Goal: Use online tool/utility: Utilize a website feature to perform a specific function

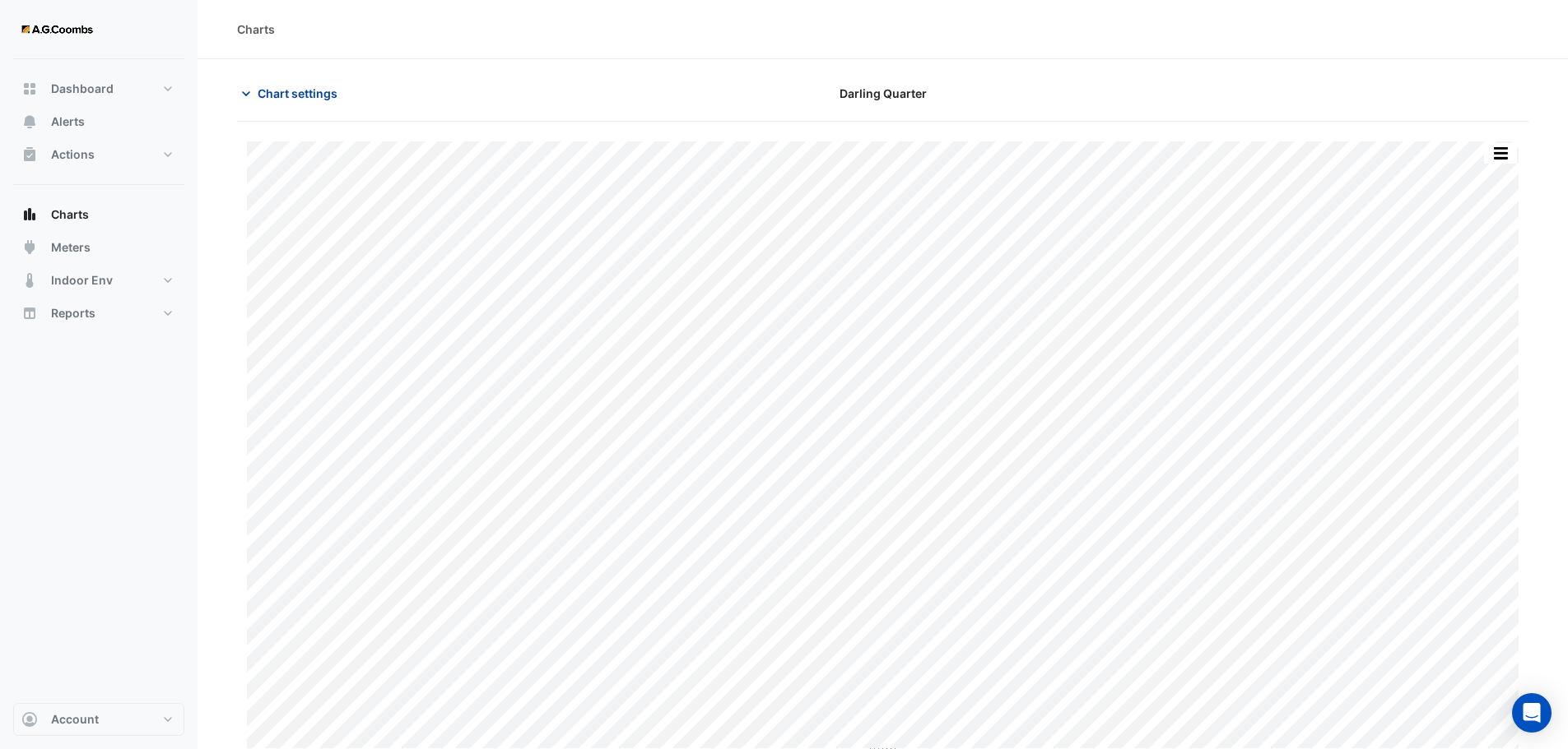
click at [314, 85] on span "Chart settings" at bounding box center [297, 94] width 80 height 17
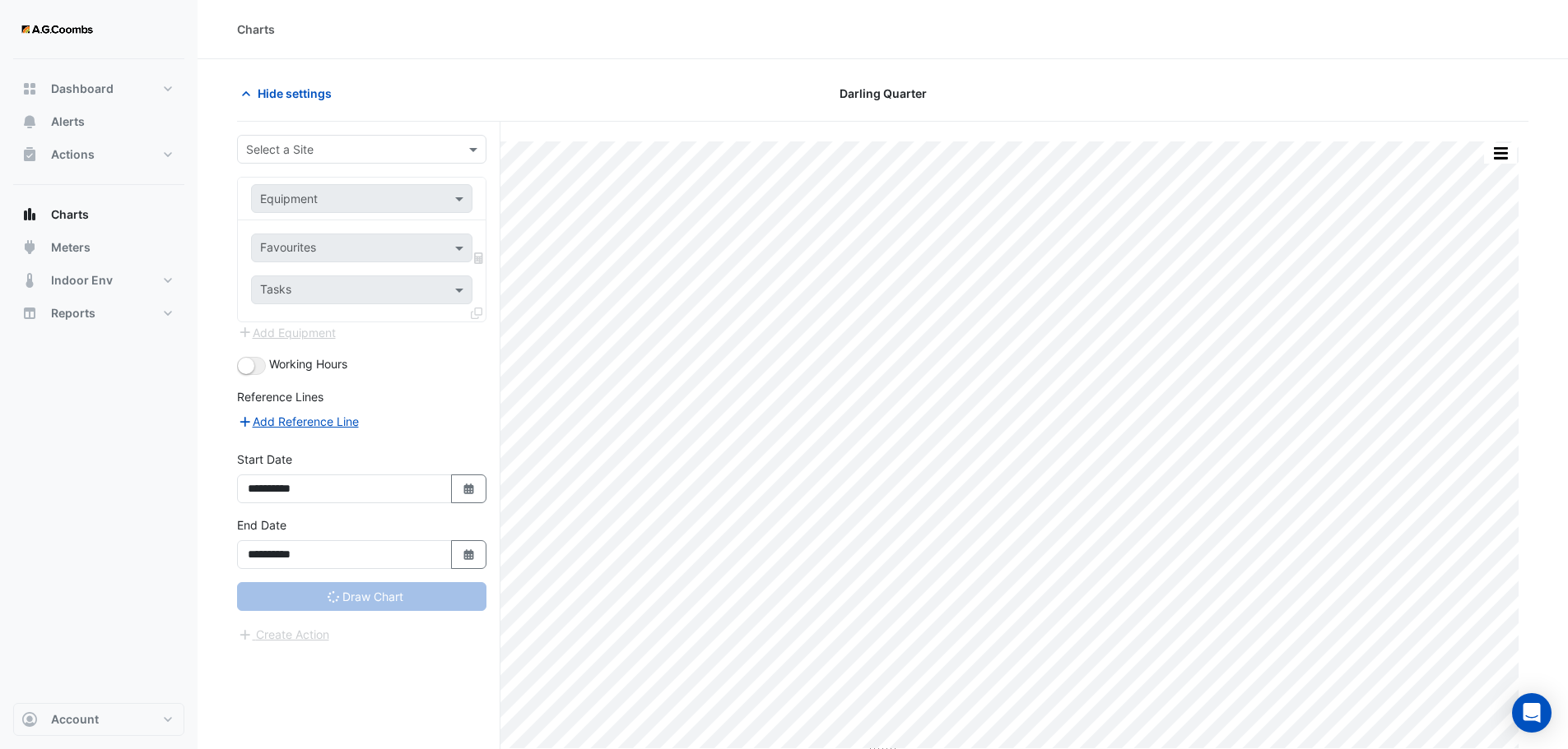
type input "**********"
drag, startPoint x: 399, startPoint y: 119, endPoint x: 417, endPoint y: 131, distance: 21.6
click at [400, 119] on div "Hide settings [GEOGRAPHIC_DATA]" at bounding box center [882, 100] width 1291 height 42
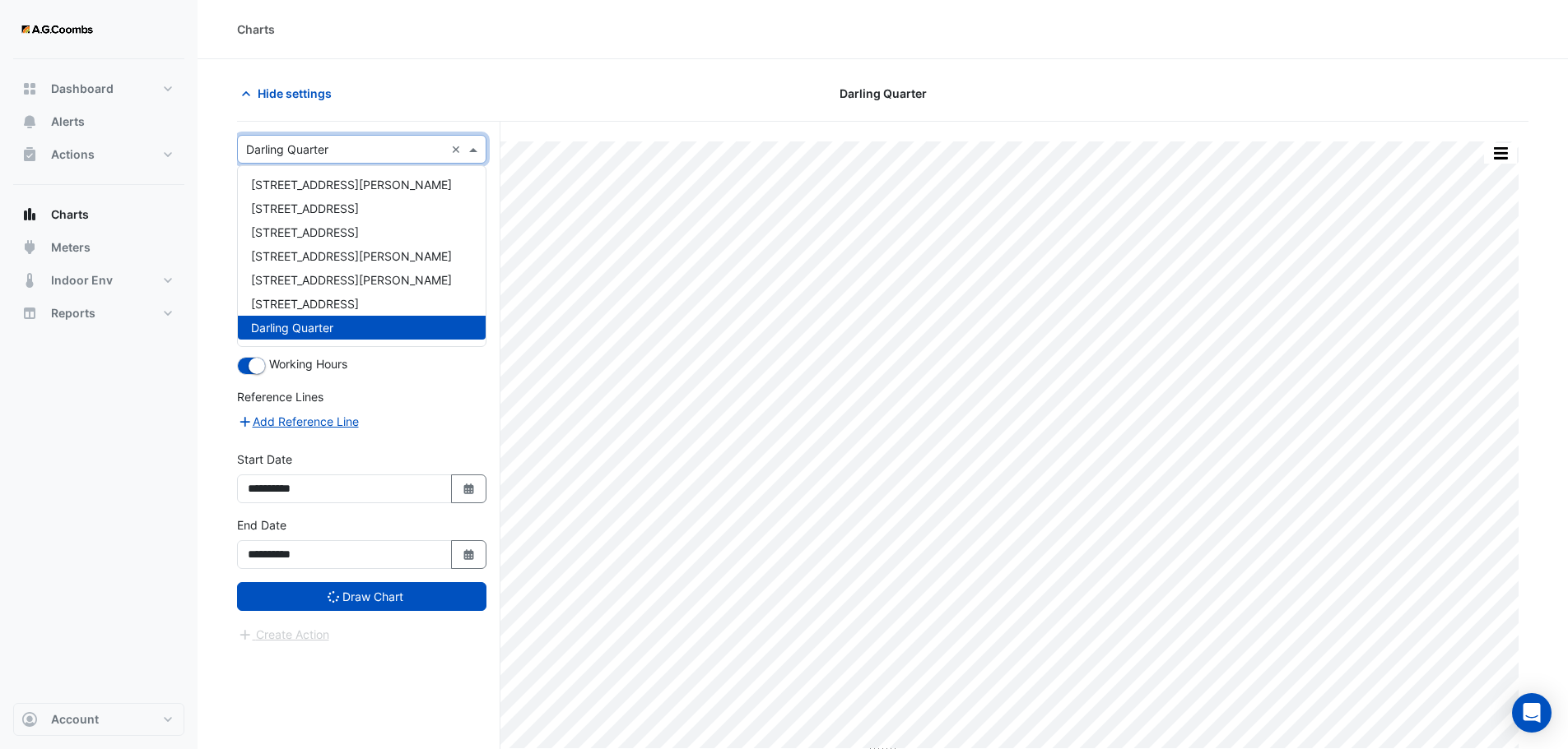
click at [420, 151] on input "text" at bounding box center [345, 151] width 198 height 17
click at [347, 298] on span "[STREET_ADDRESS]" at bounding box center [305, 304] width 108 height 14
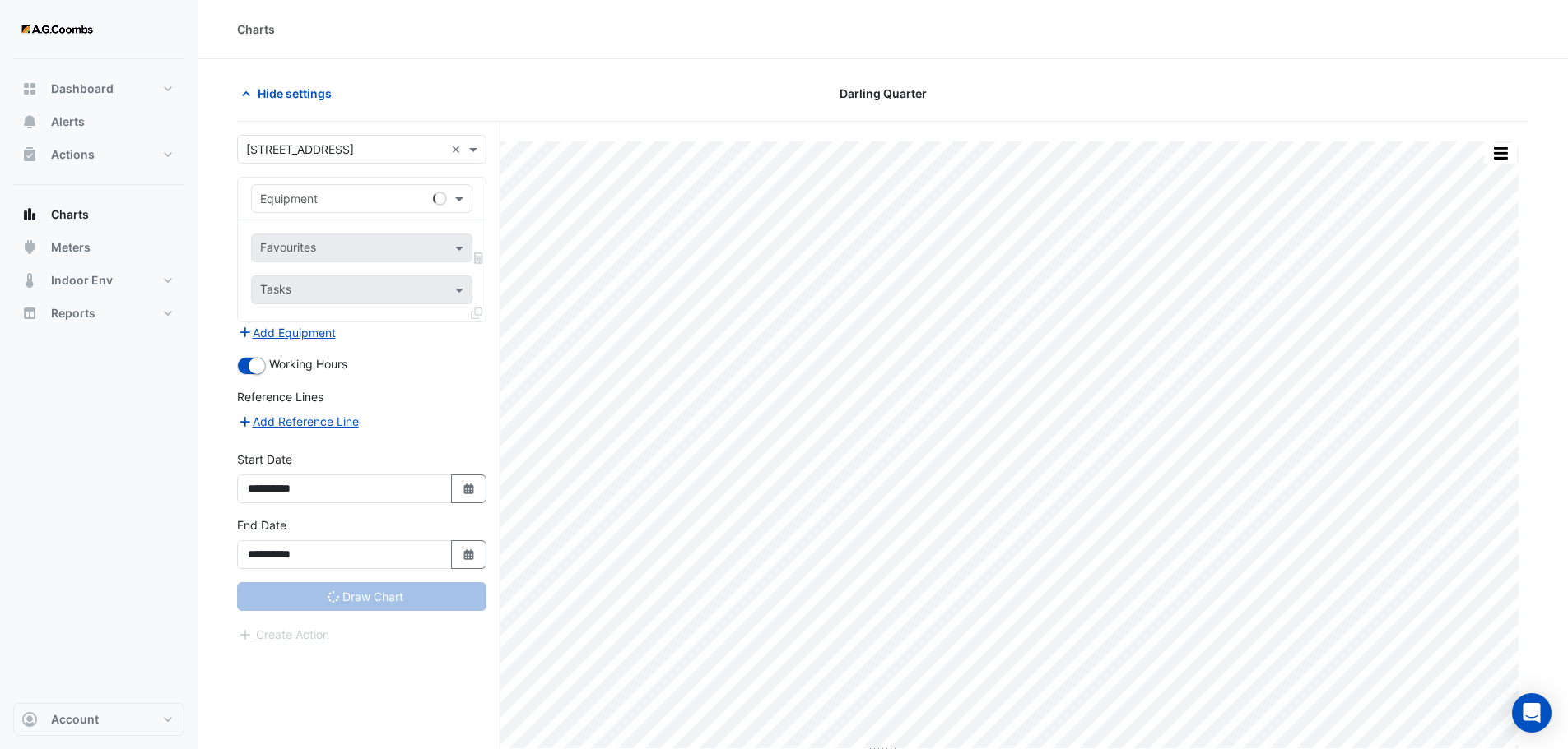
click at [649, 136] on div "Print Save as JPEG Save as PNG Sample Tooltip" at bounding box center [882, 466] width 1291 height 690
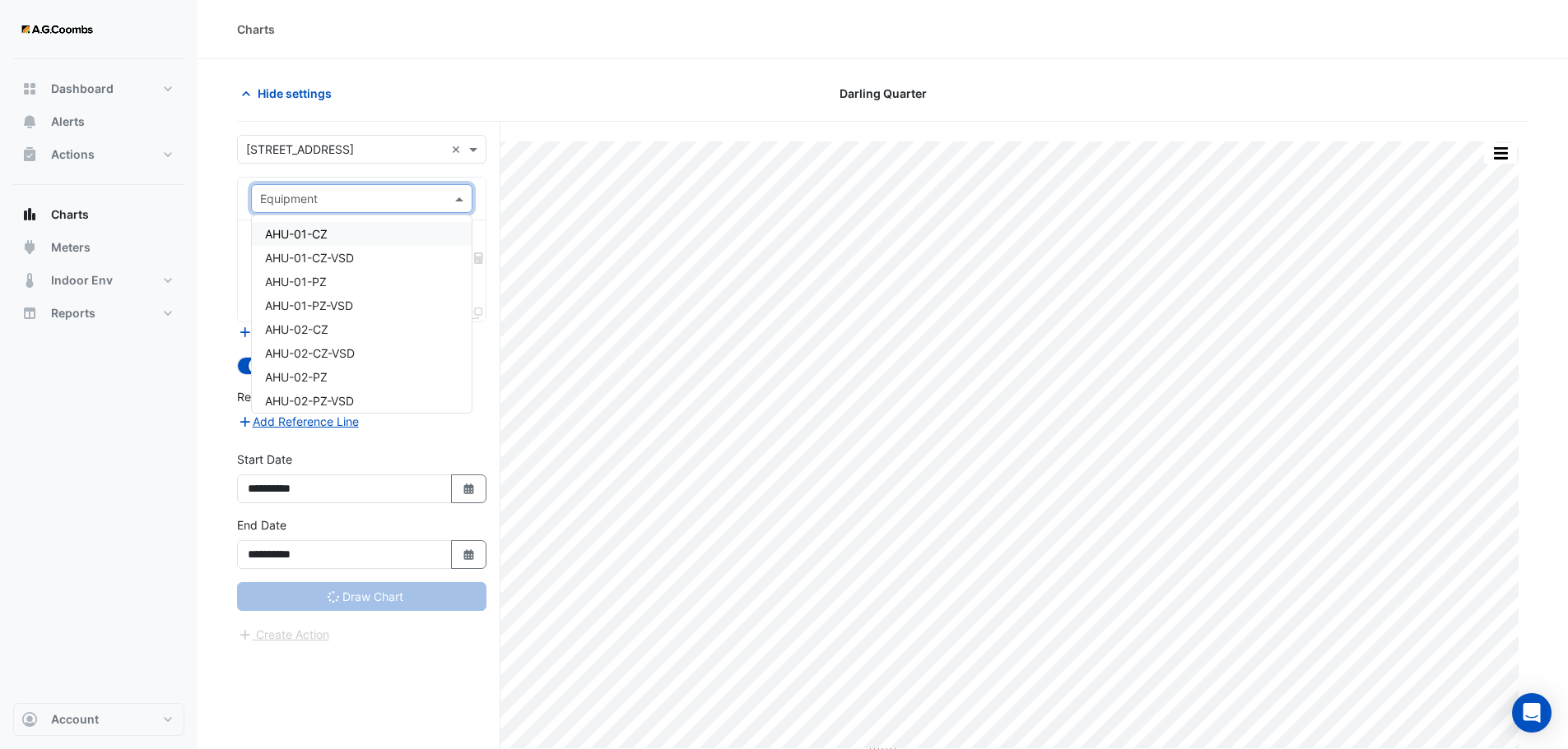
click at [375, 197] on input "text" at bounding box center [345, 200] width 170 height 17
click at [285, 375] on span "Boiler" at bounding box center [279, 375] width 30 height 14
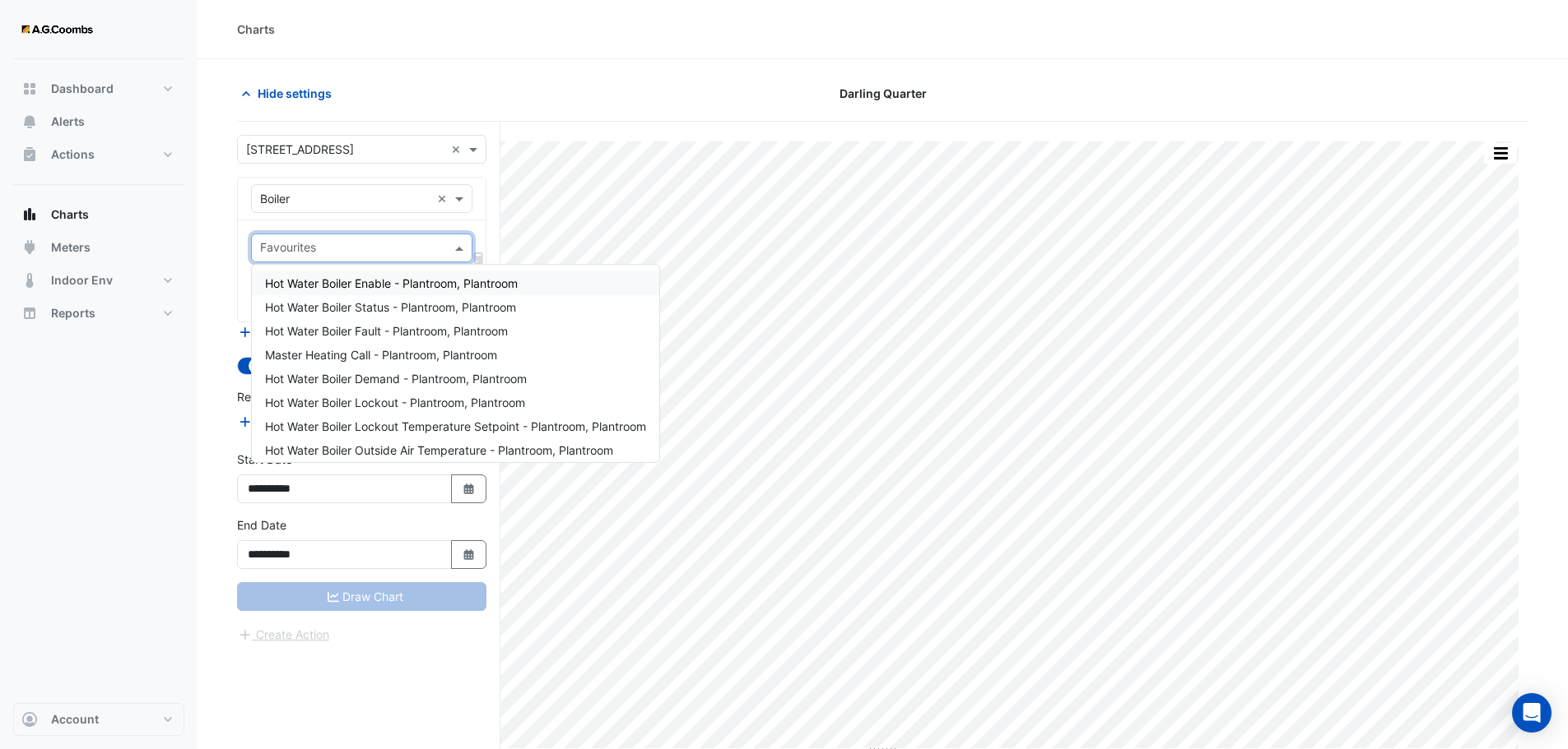
click at [330, 248] on input "text" at bounding box center [351, 250] width 184 height 17
click at [570, 119] on div "Hide settings [GEOGRAPHIC_DATA]" at bounding box center [882, 100] width 1291 height 42
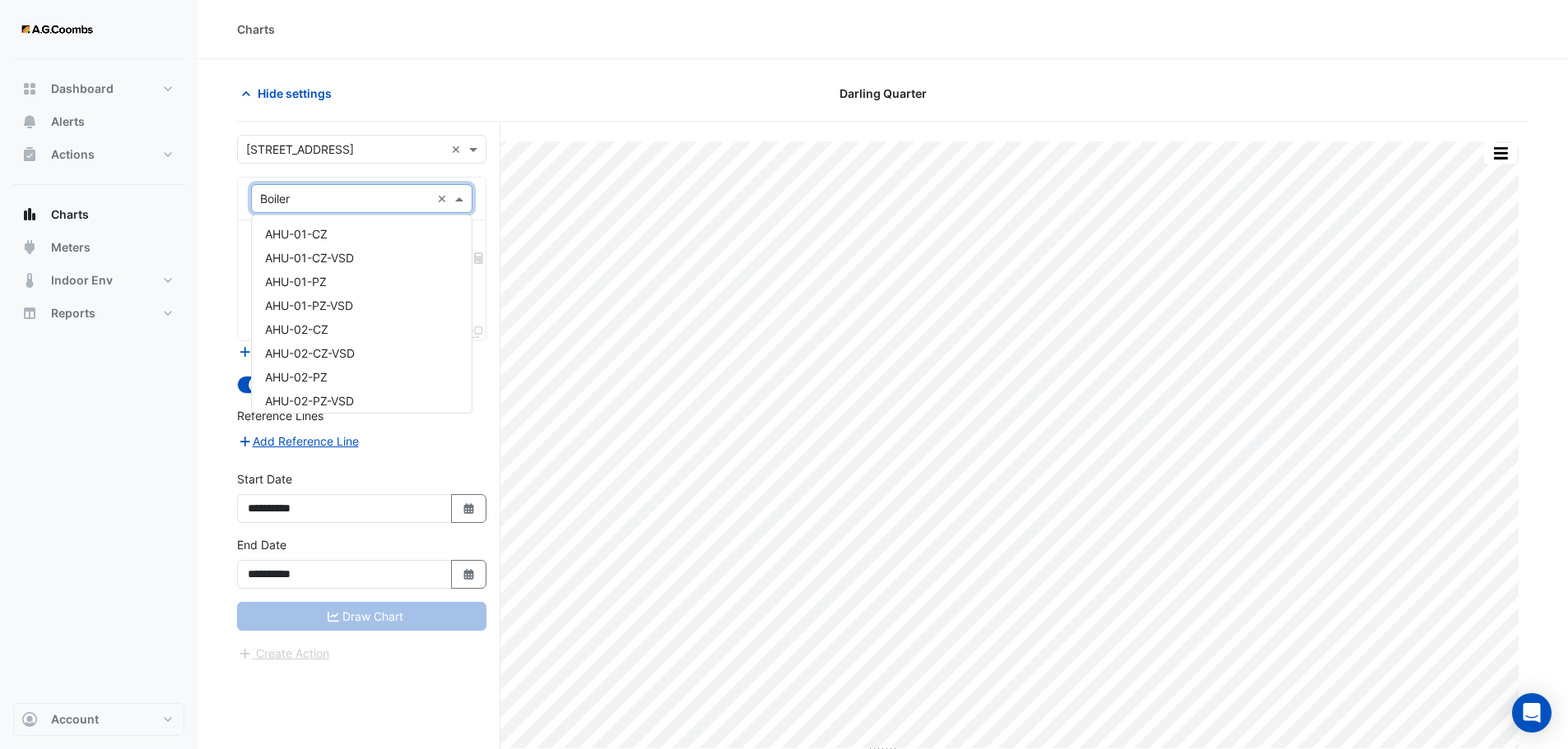
click at [317, 198] on input "text" at bounding box center [345, 200] width 170 height 17
click at [301, 248] on span "HWP-1" at bounding box center [283, 245] width 37 height 14
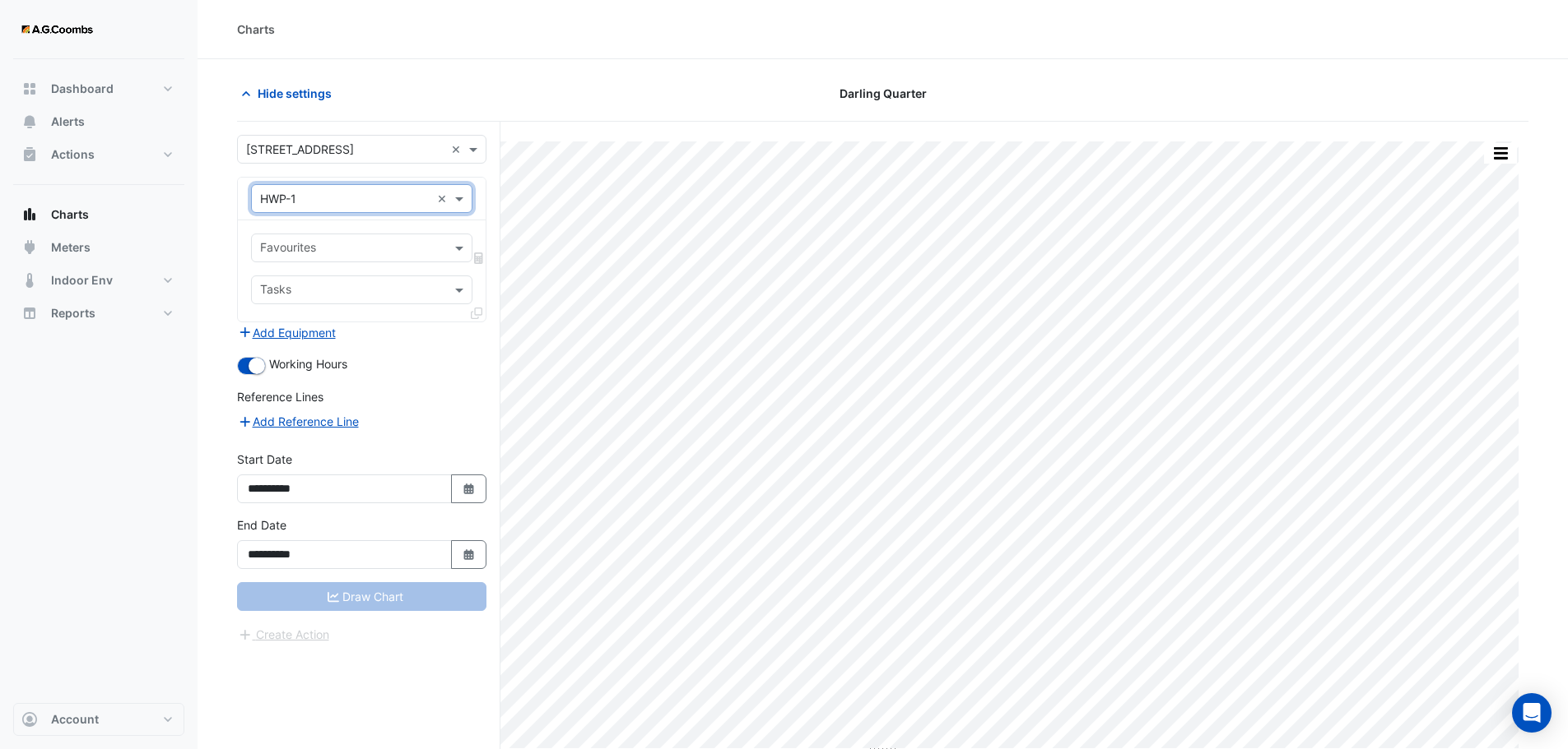
click at [301, 248] on input "text" at bounding box center [351, 250] width 184 height 17
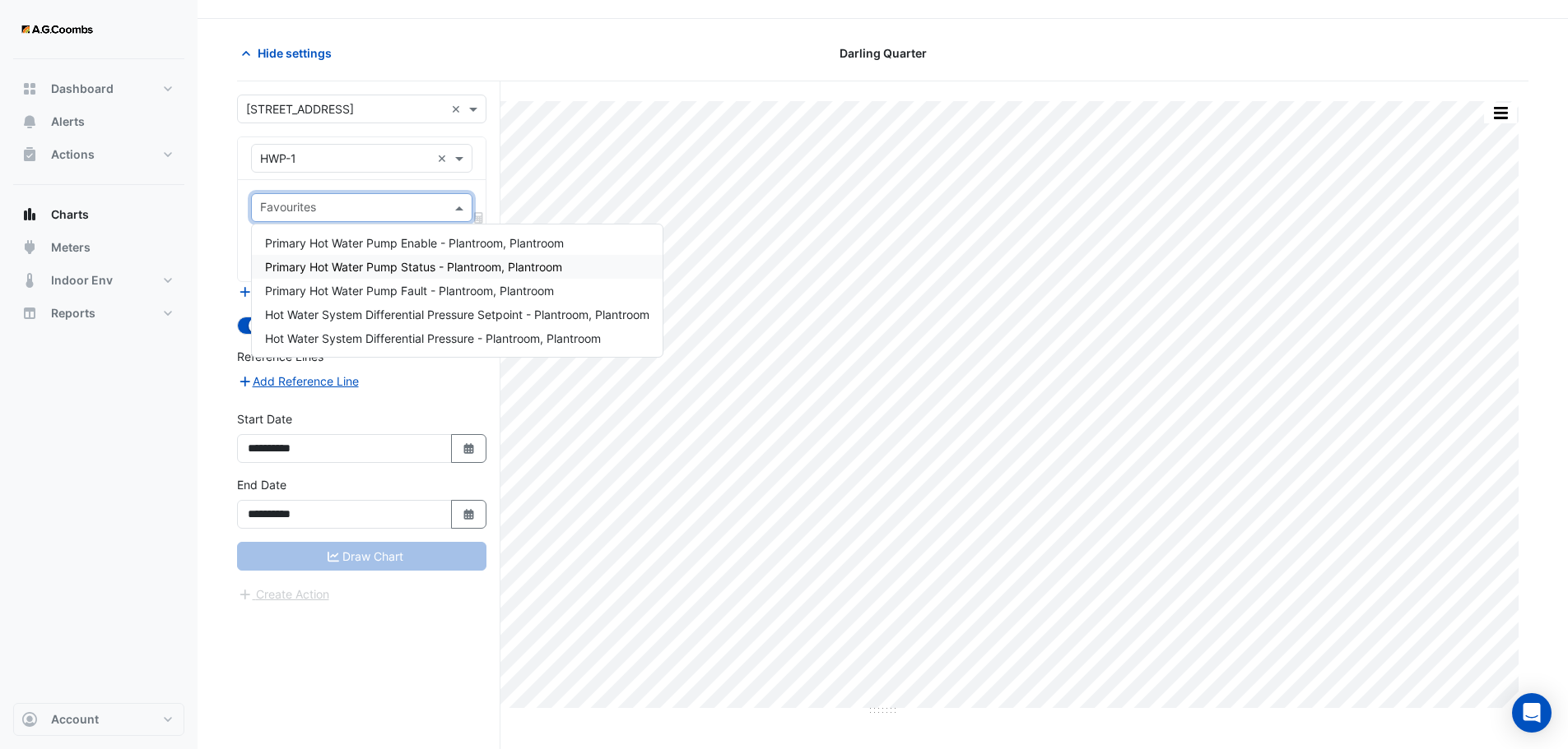
scroll to position [63, 0]
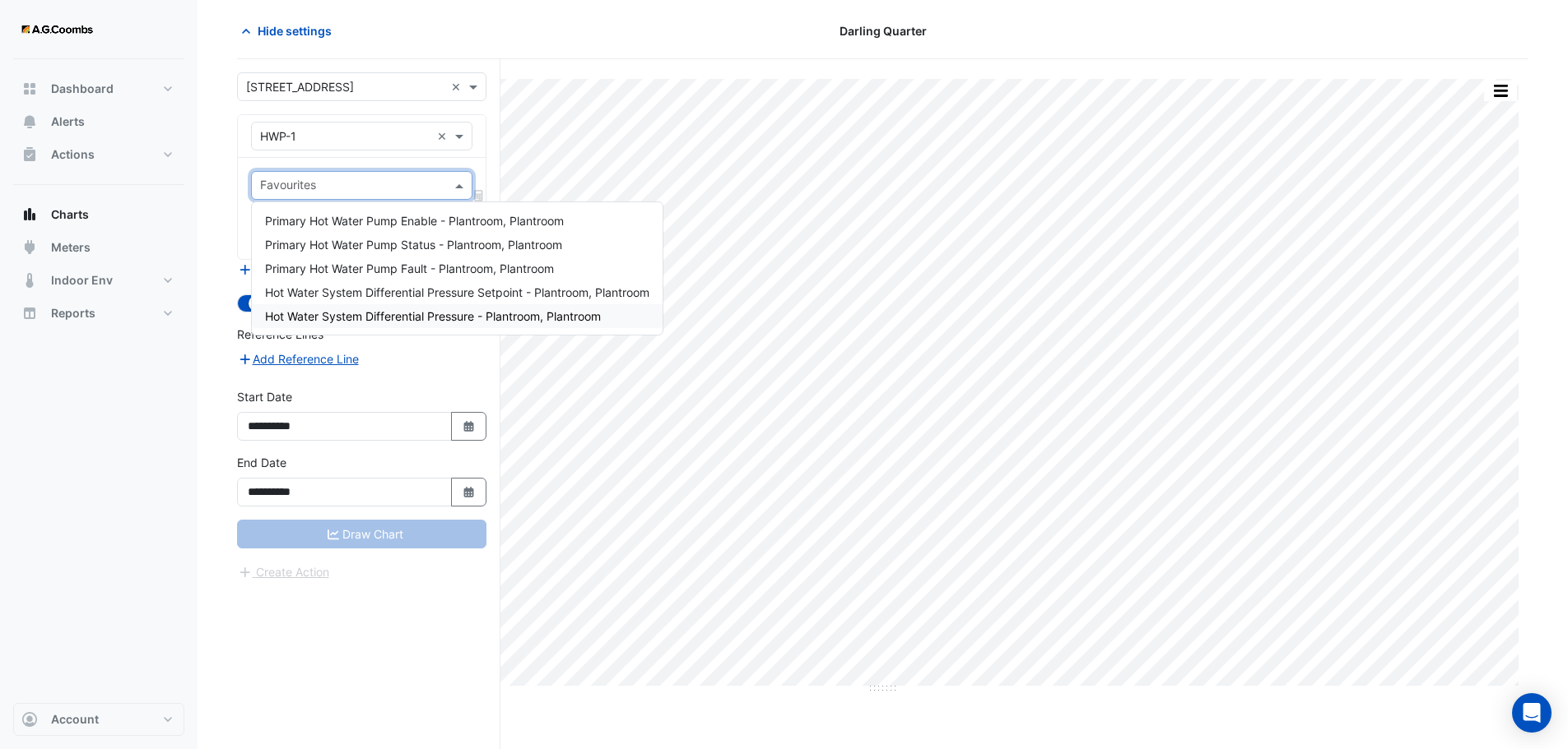
click at [323, 314] on span "Hot Water System Differential Pressure - Plantroom, Plantroom" at bounding box center [433, 316] width 336 height 14
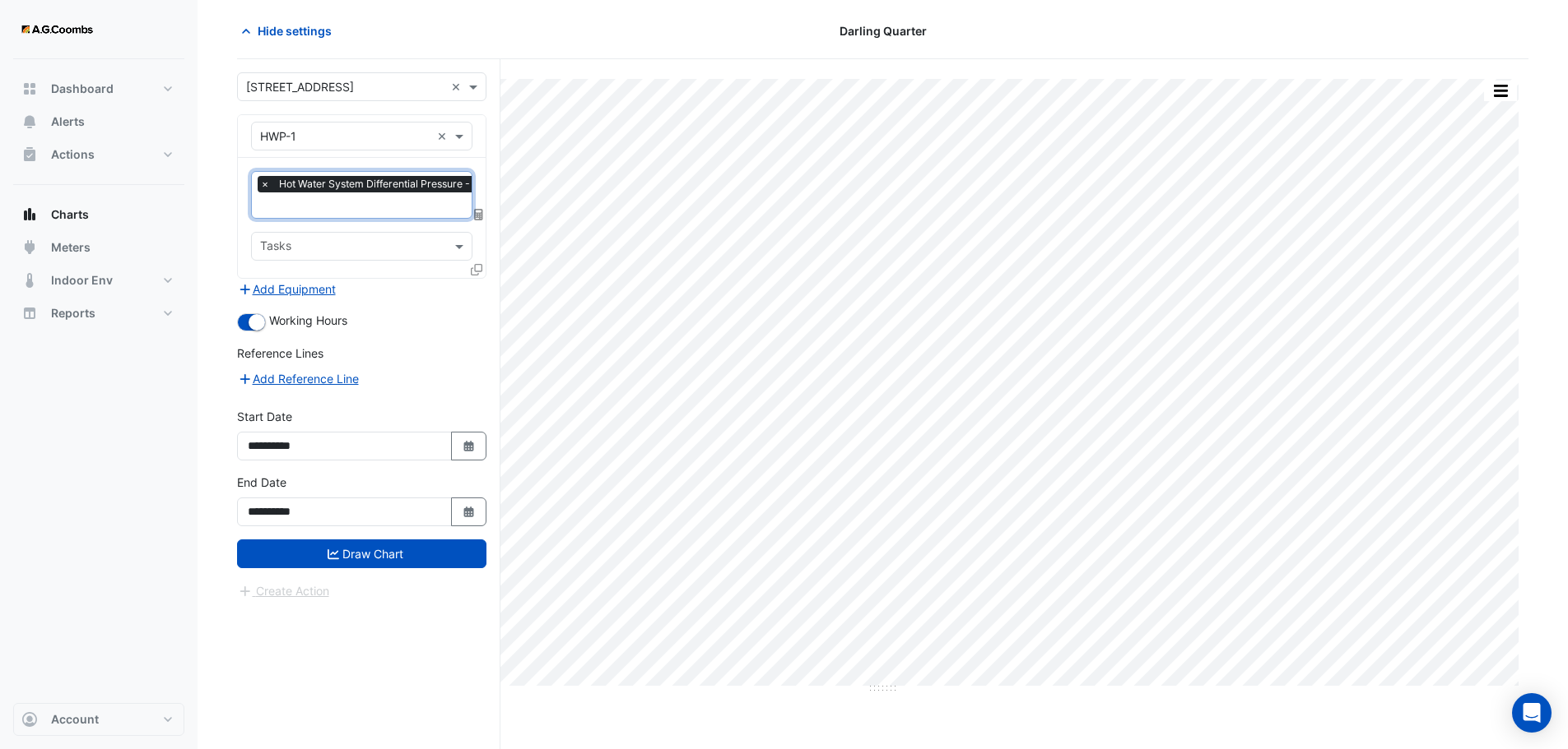
click at [298, 209] on input "text" at bounding box center [421, 207] width 322 height 17
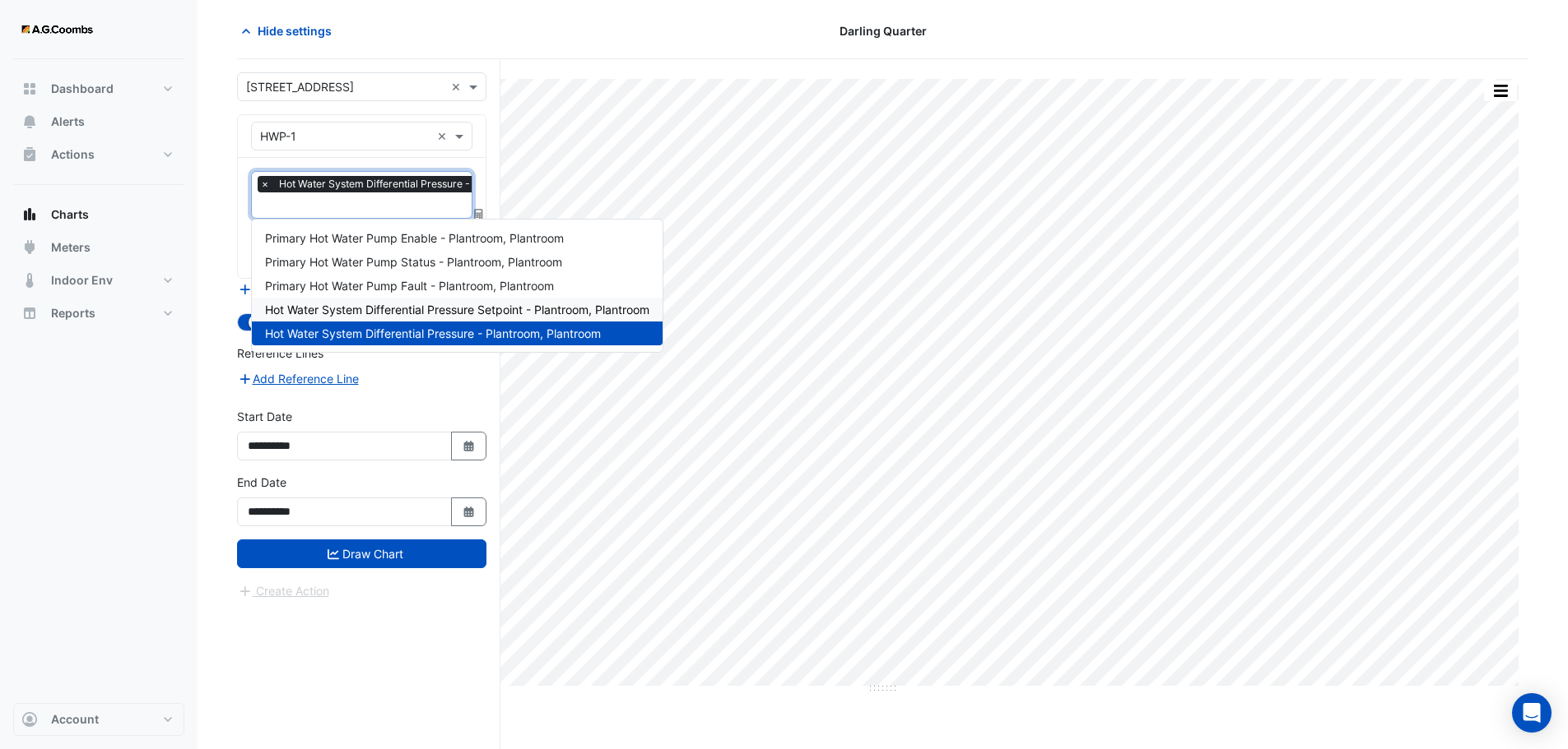
click at [381, 311] on span "Hot Water System Differential Pressure Setpoint - Plantroom, Plantroom" at bounding box center [457, 310] width 384 height 14
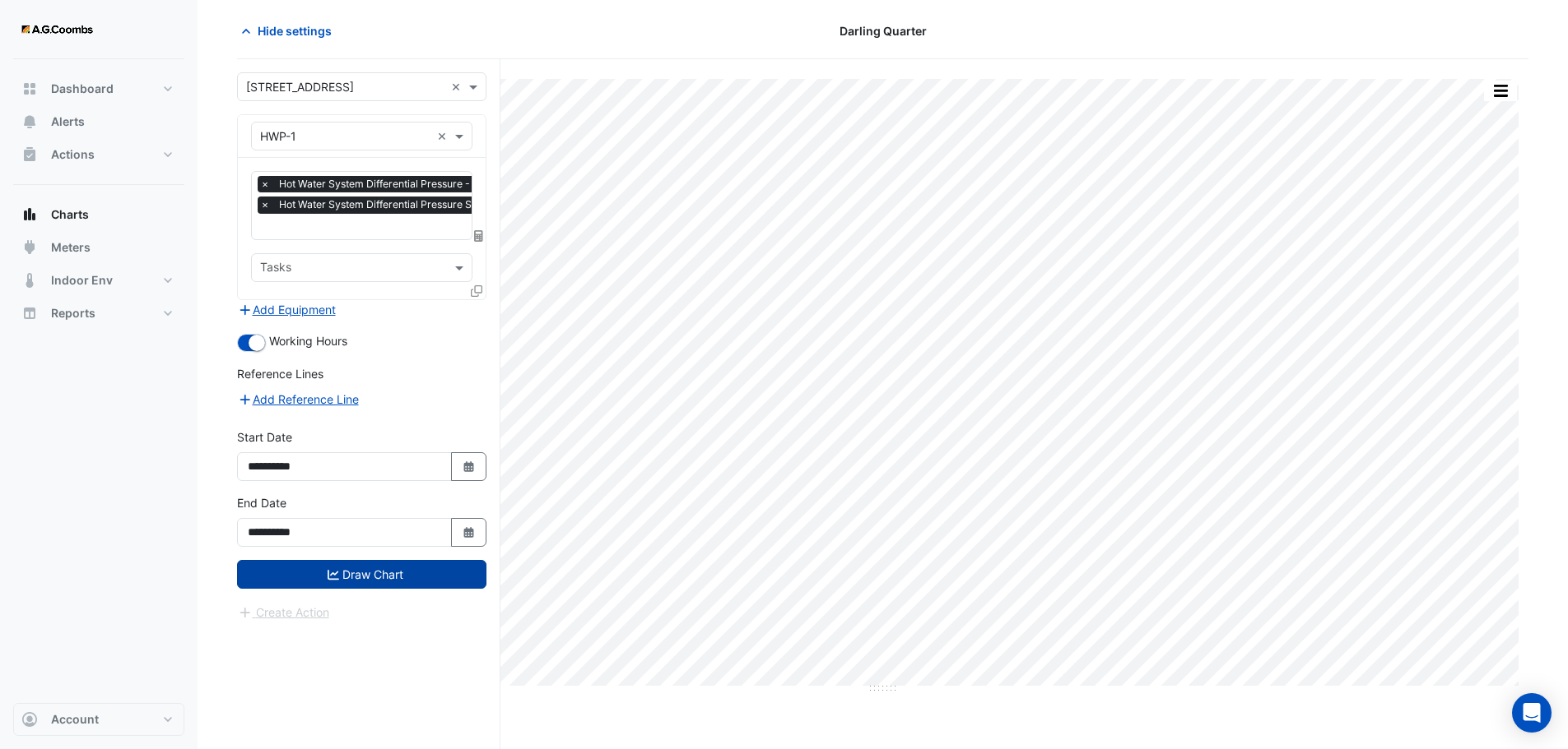
click at [395, 570] on button "Draw Chart" at bounding box center [361, 574] width 249 height 29
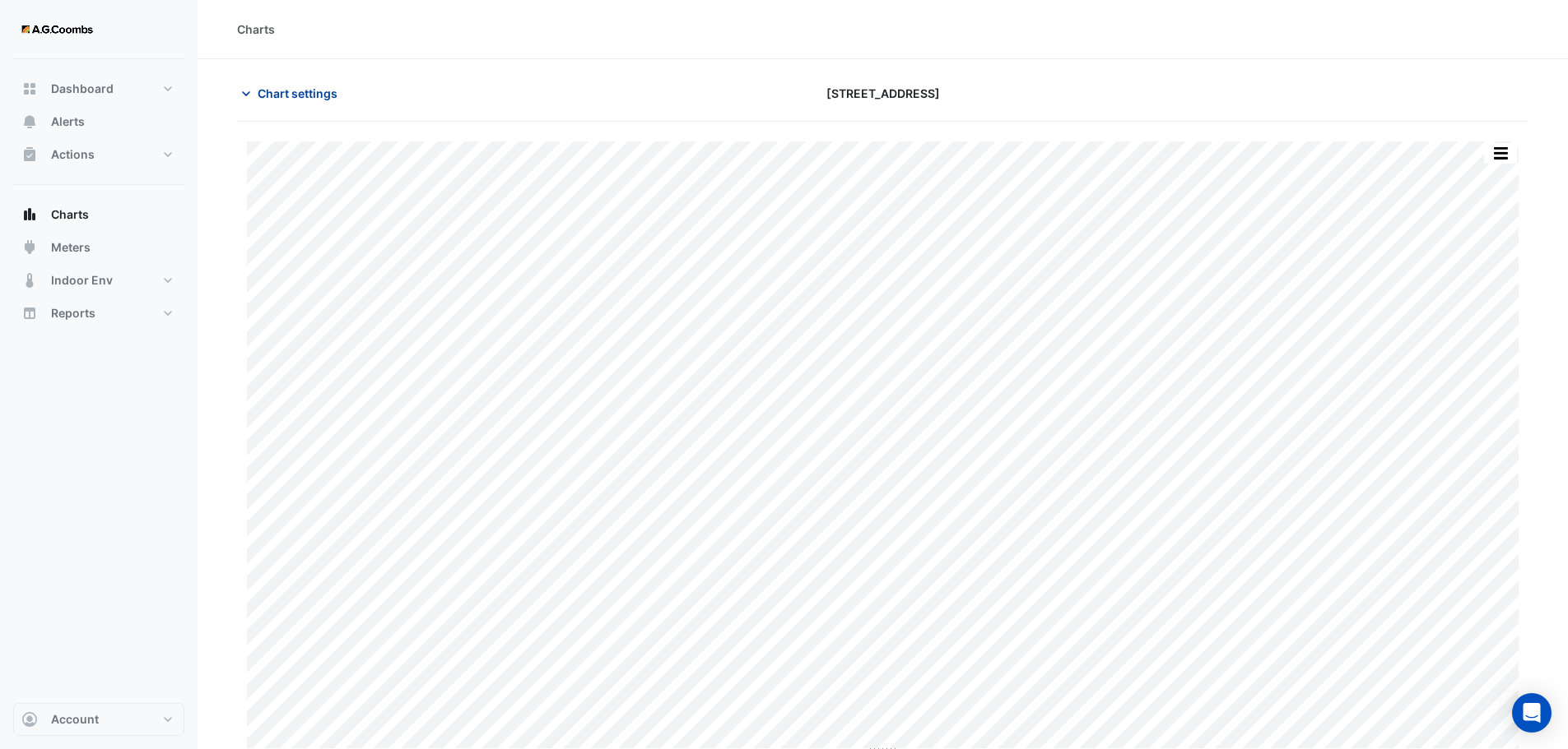
click at [287, 87] on button "Chart settings" at bounding box center [292, 94] width 111 height 29
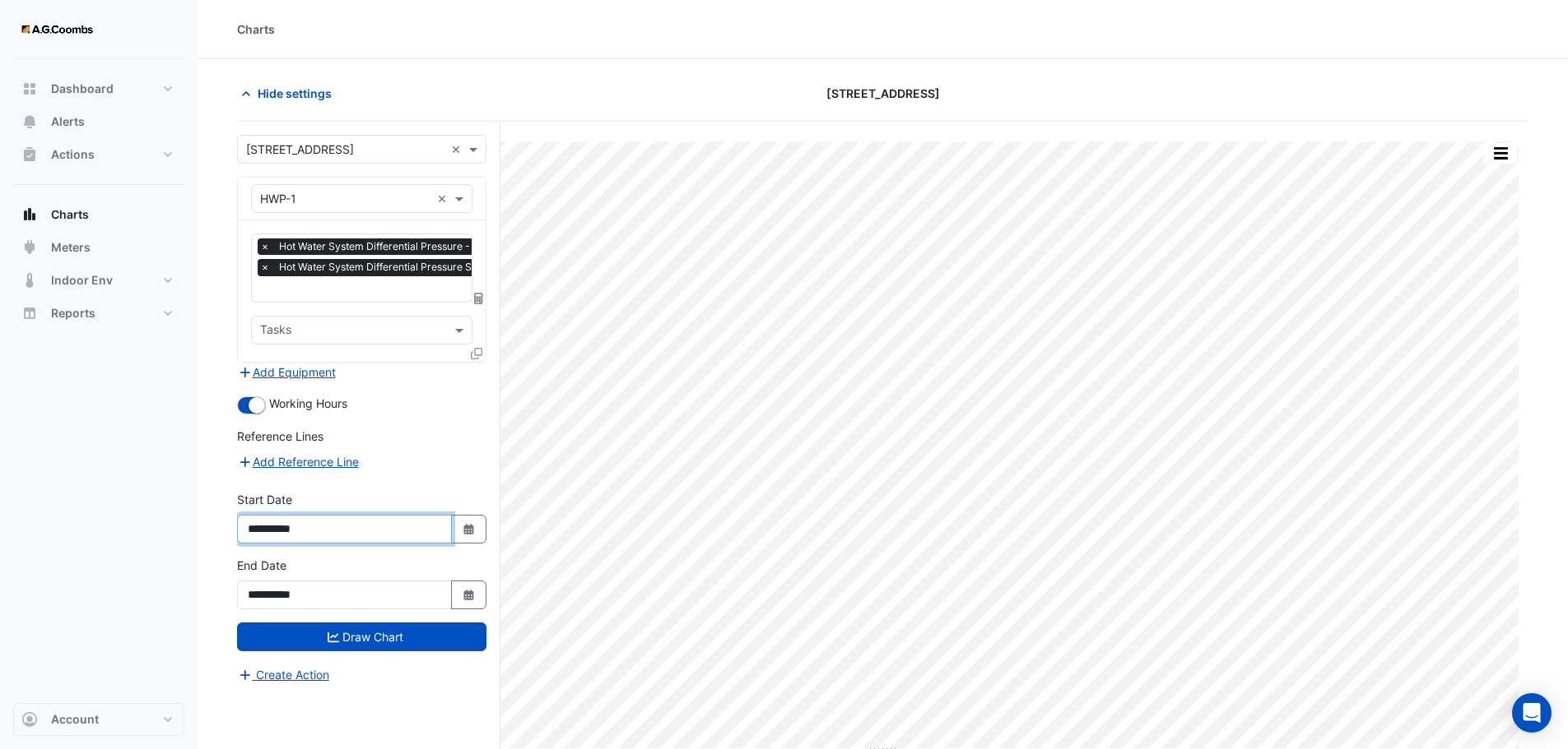
drag, startPoint x: 419, startPoint y: 529, endPoint x: 496, endPoint y: 529, distance: 77.0
click at [425, 529] on input "**********" at bounding box center [344, 530] width 214 height 29
click at [463, 522] on fa-icon "Select Date" at bounding box center [468, 529] width 14 height 14
select select "*"
select select "****"
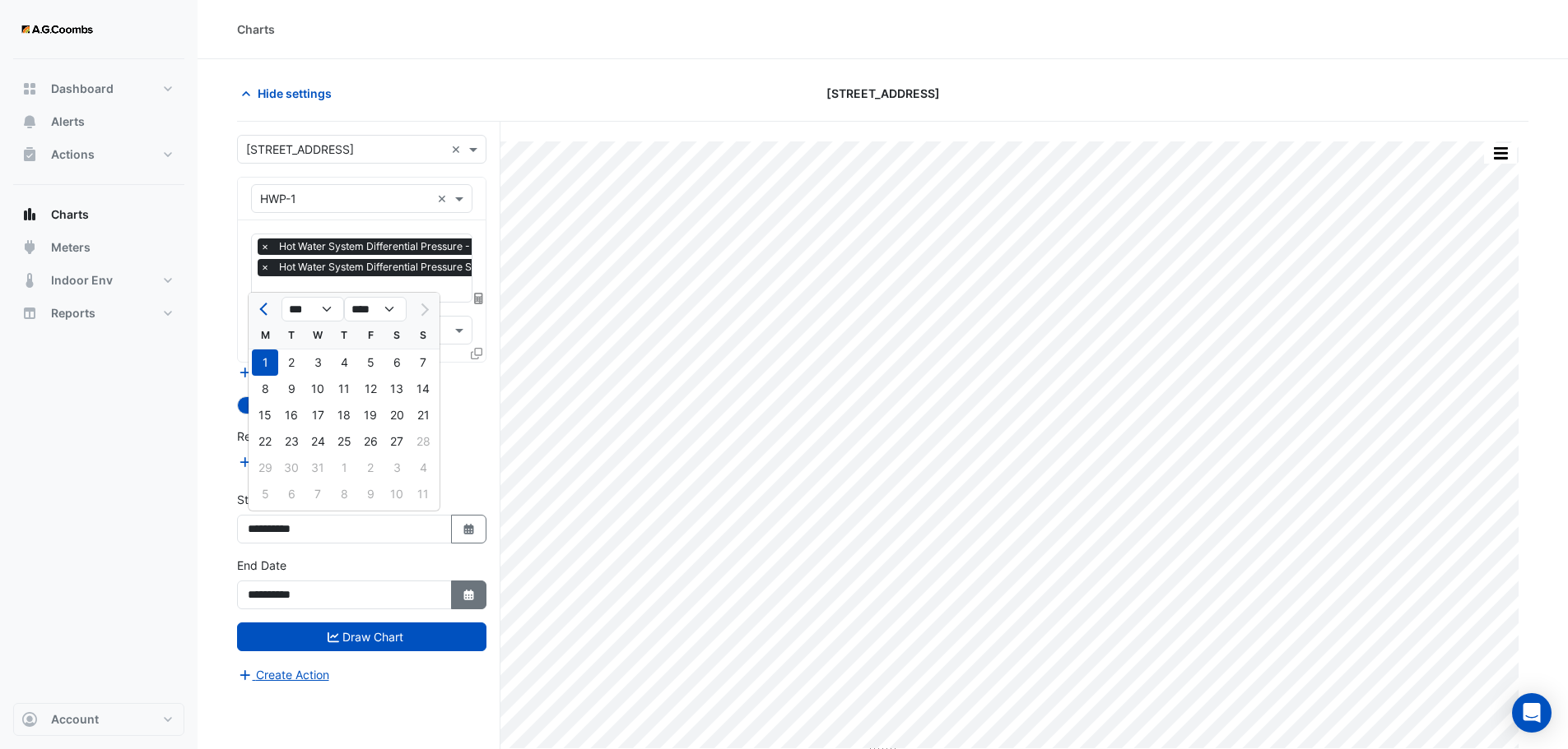
click at [462, 587] on button "Select Date" at bounding box center [469, 596] width 37 height 29
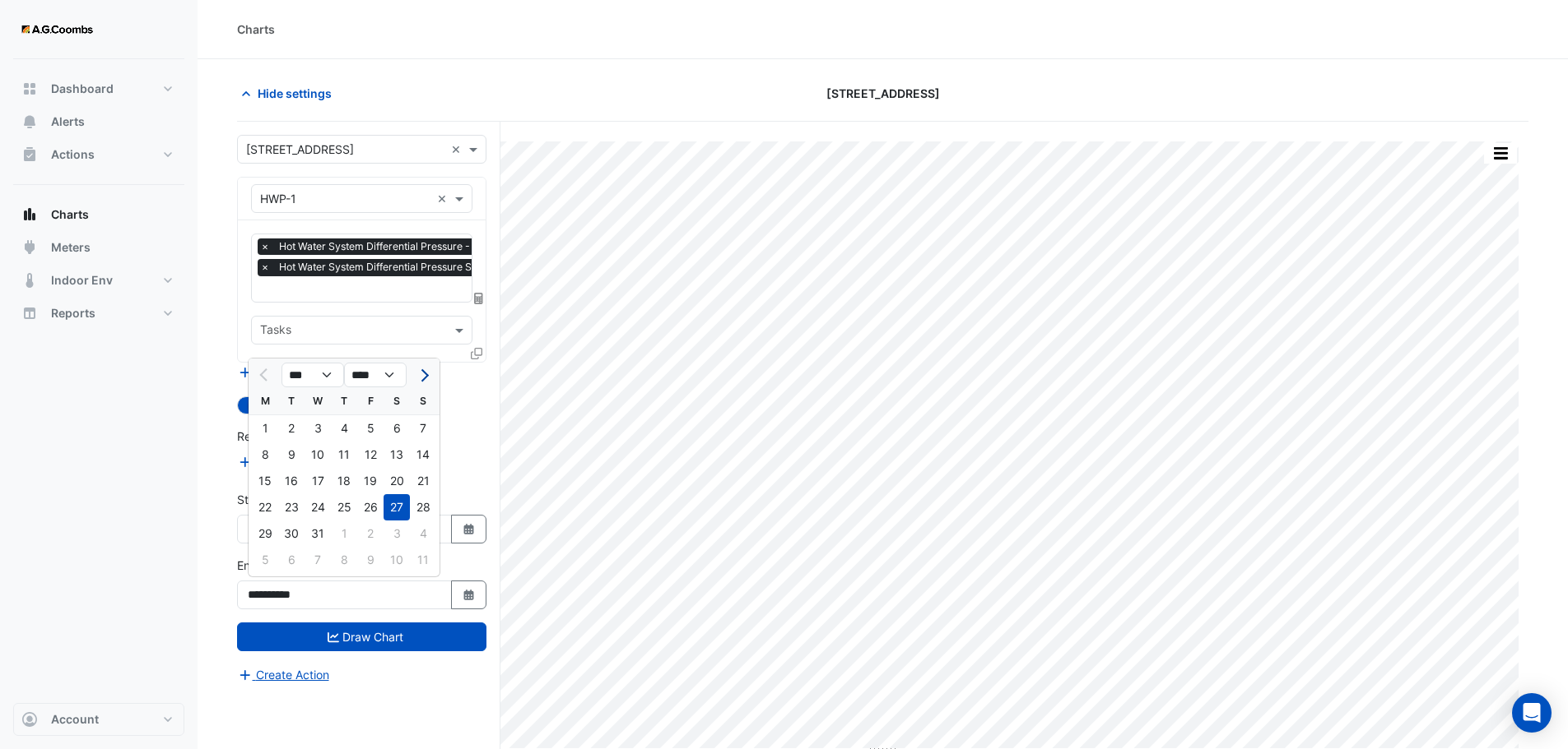
click at [423, 371] on span "Next month" at bounding box center [422, 375] width 13 height 13
select select "*"
click at [399, 375] on select "**** **** **** **** **** **** **** **** **** **** ****" at bounding box center [375, 375] width 63 height 25
select select "****"
click at [344, 363] on select "**** **** **** **** **** **** **** **** **** **** ****" at bounding box center [375, 375] width 63 height 25
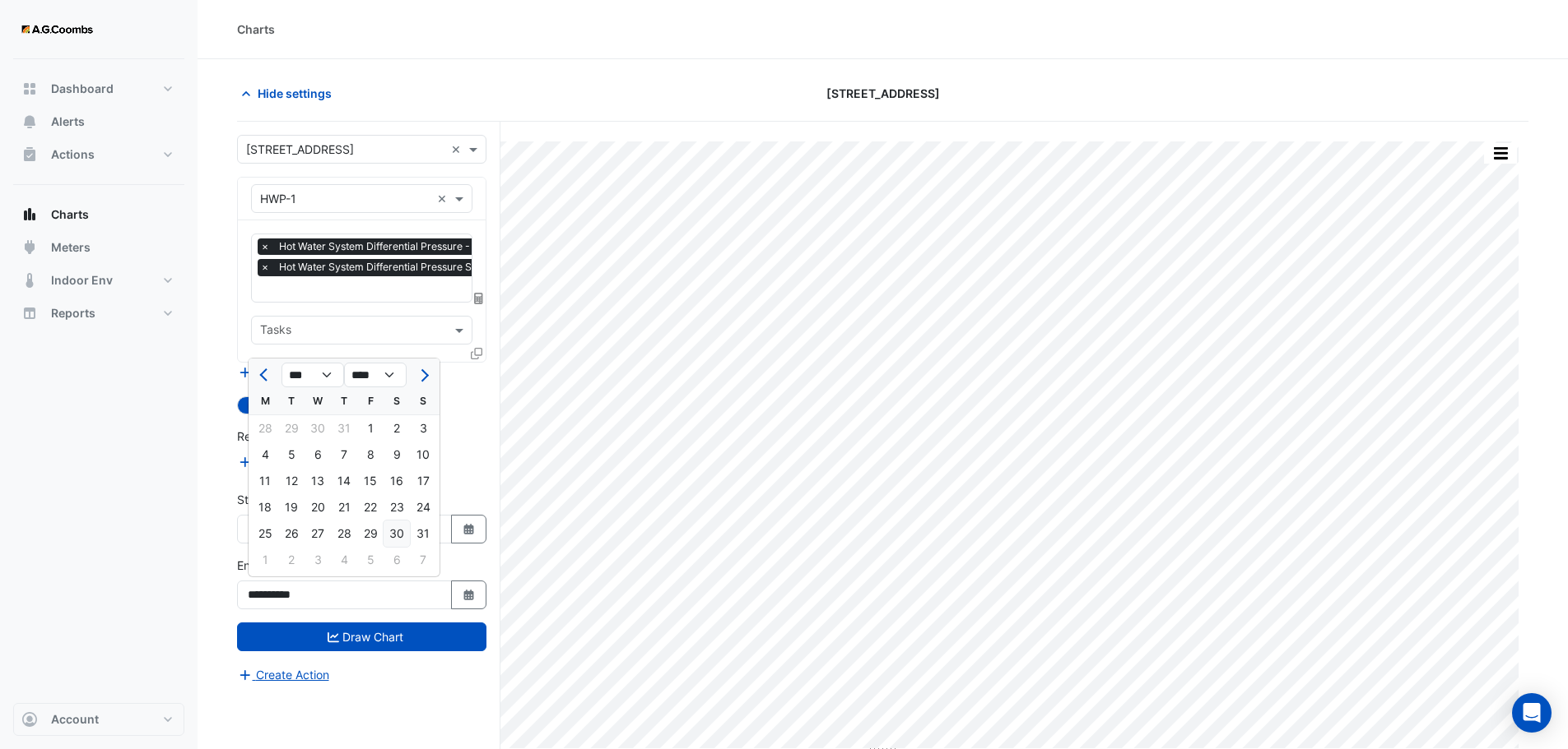
click at [393, 528] on div "30" at bounding box center [396, 533] width 26 height 26
type input "**********"
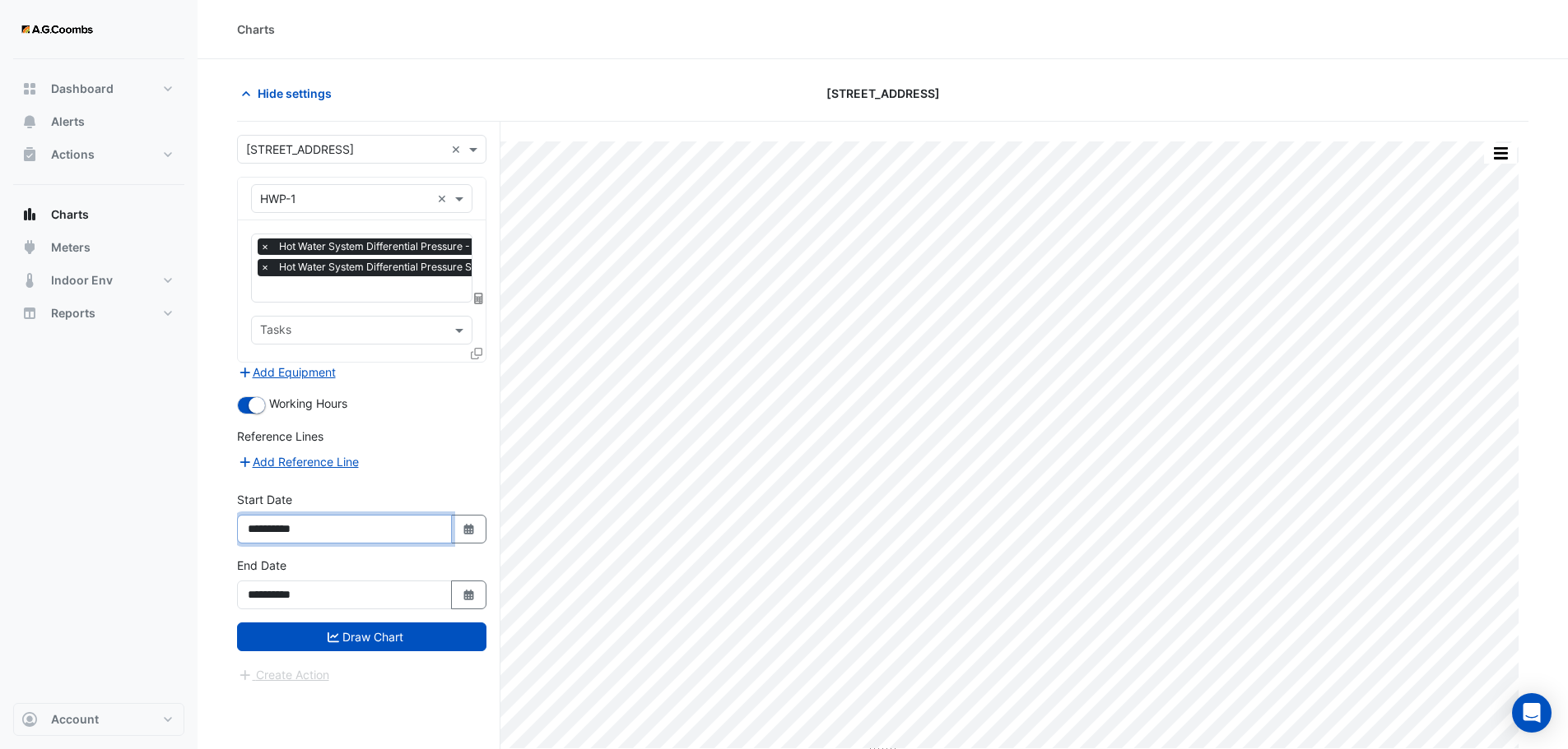
click at [328, 532] on input "**********" at bounding box center [344, 530] width 214 height 29
click at [476, 532] on button "Select Date" at bounding box center [469, 530] width 37 height 29
select select "*"
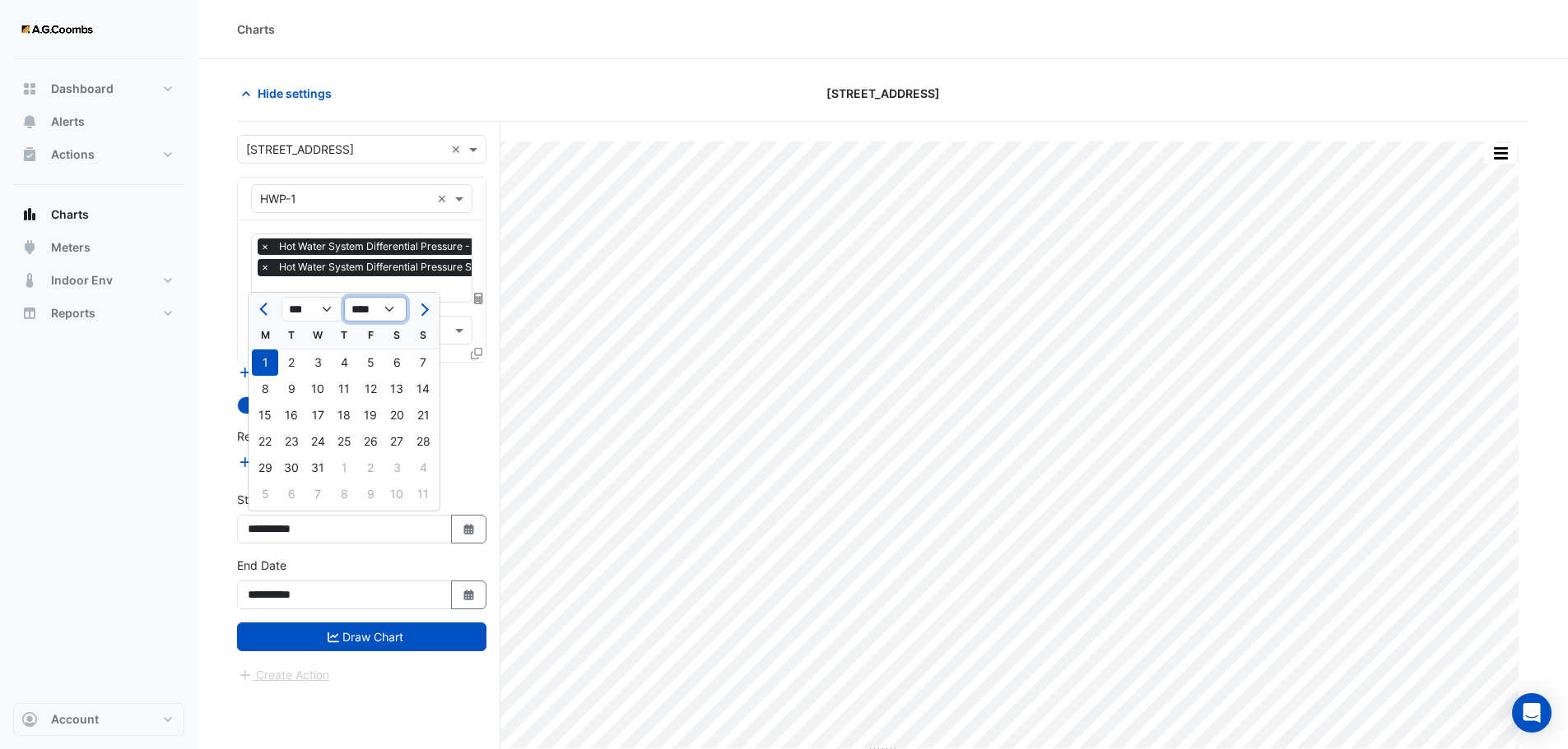
click at [393, 306] on select "**** **** **** **** **** **** **** **** **** **** **** ****" at bounding box center [375, 310] width 63 height 25
select select "****"
click at [344, 297] on select "**** **** **** **** **** **** **** **** **** **** **** ****" at bounding box center [375, 310] width 63 height 25
click at [292, 363] on div "1" at bounding box center [291, 362] width 26 height 26
type input "**********"
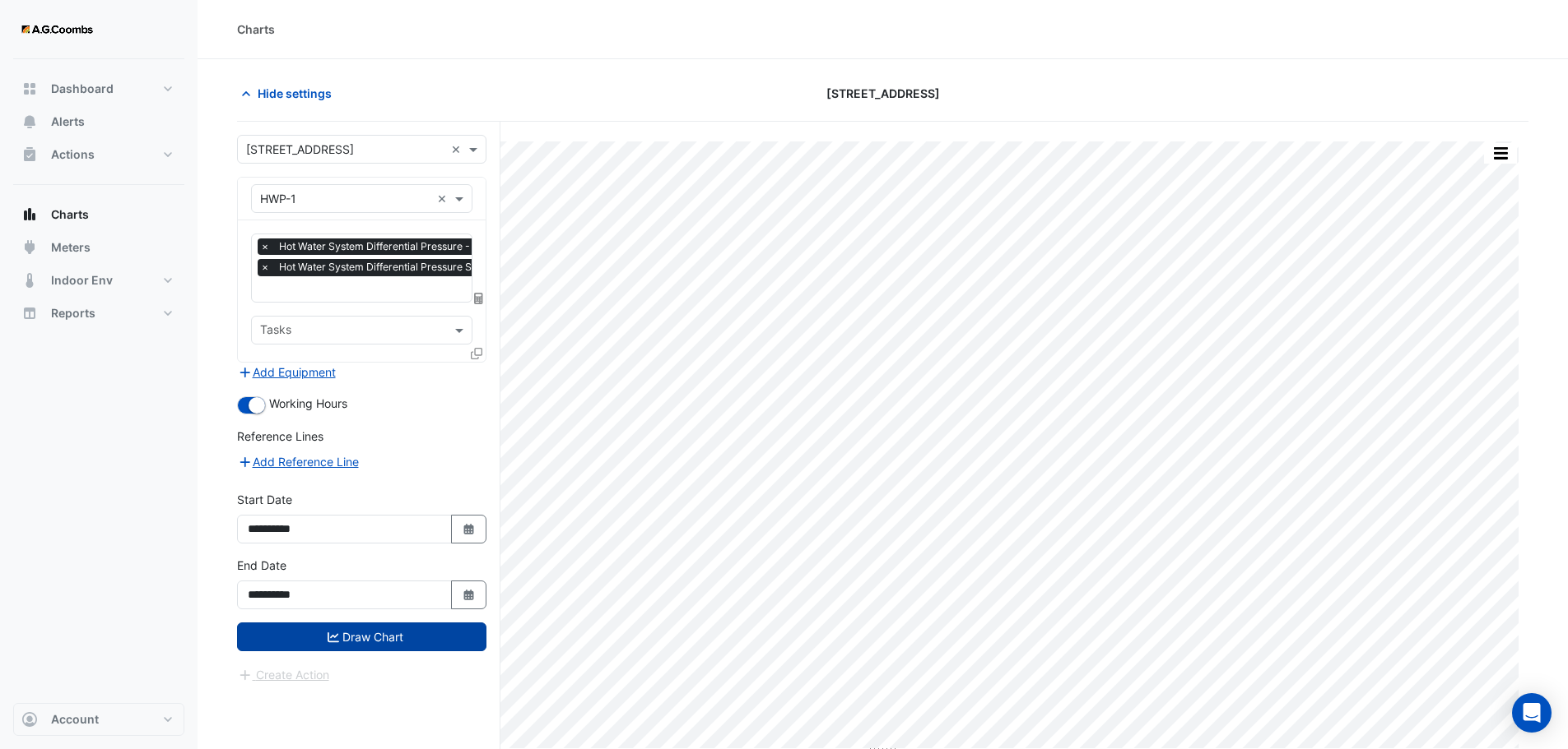
click at [340, 632] on button "Draw Chart" at bounding box center [361, 637] width 249 height 29
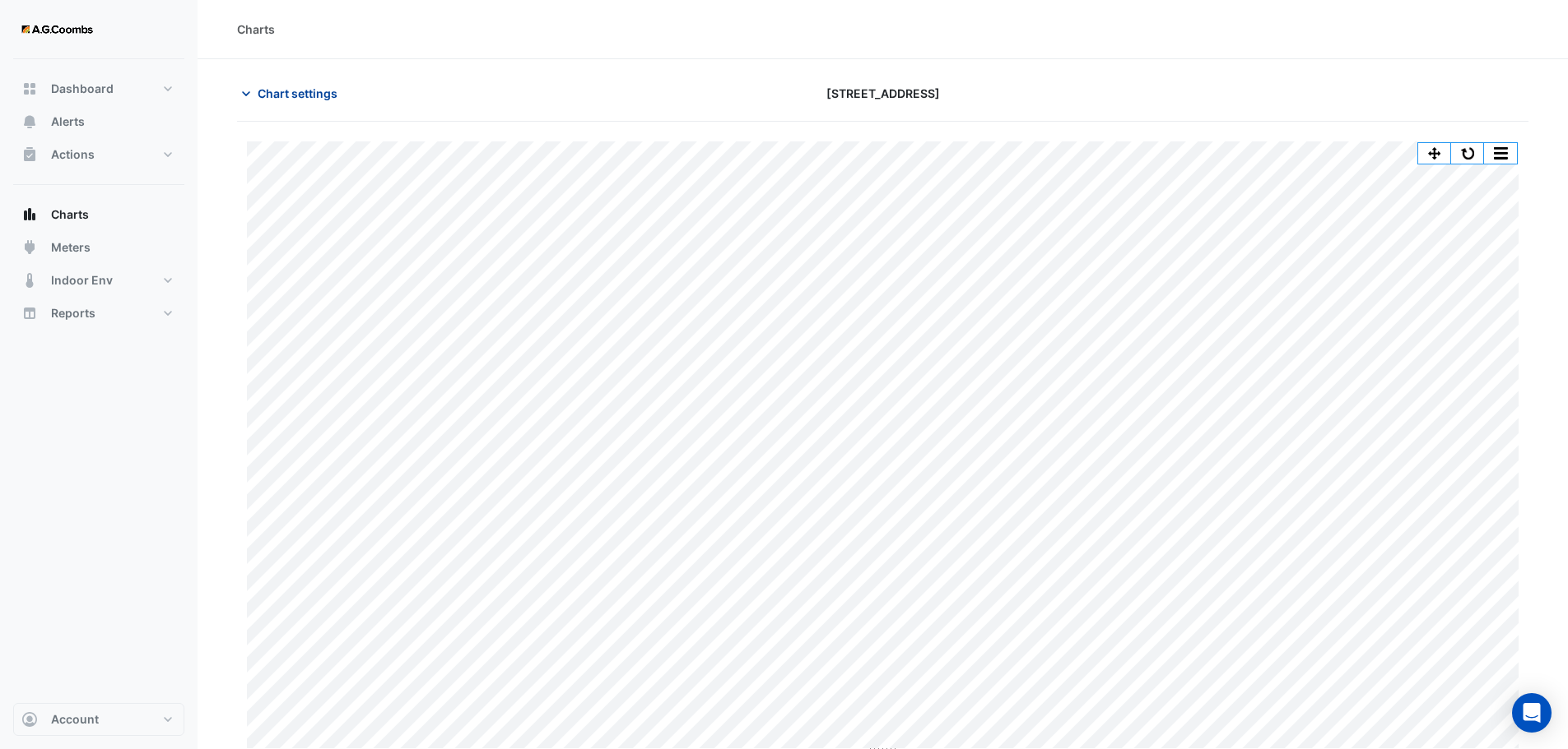
click at [266, 97] on span "Chart settings" at bounding box center [297, 94] width 80 height 17
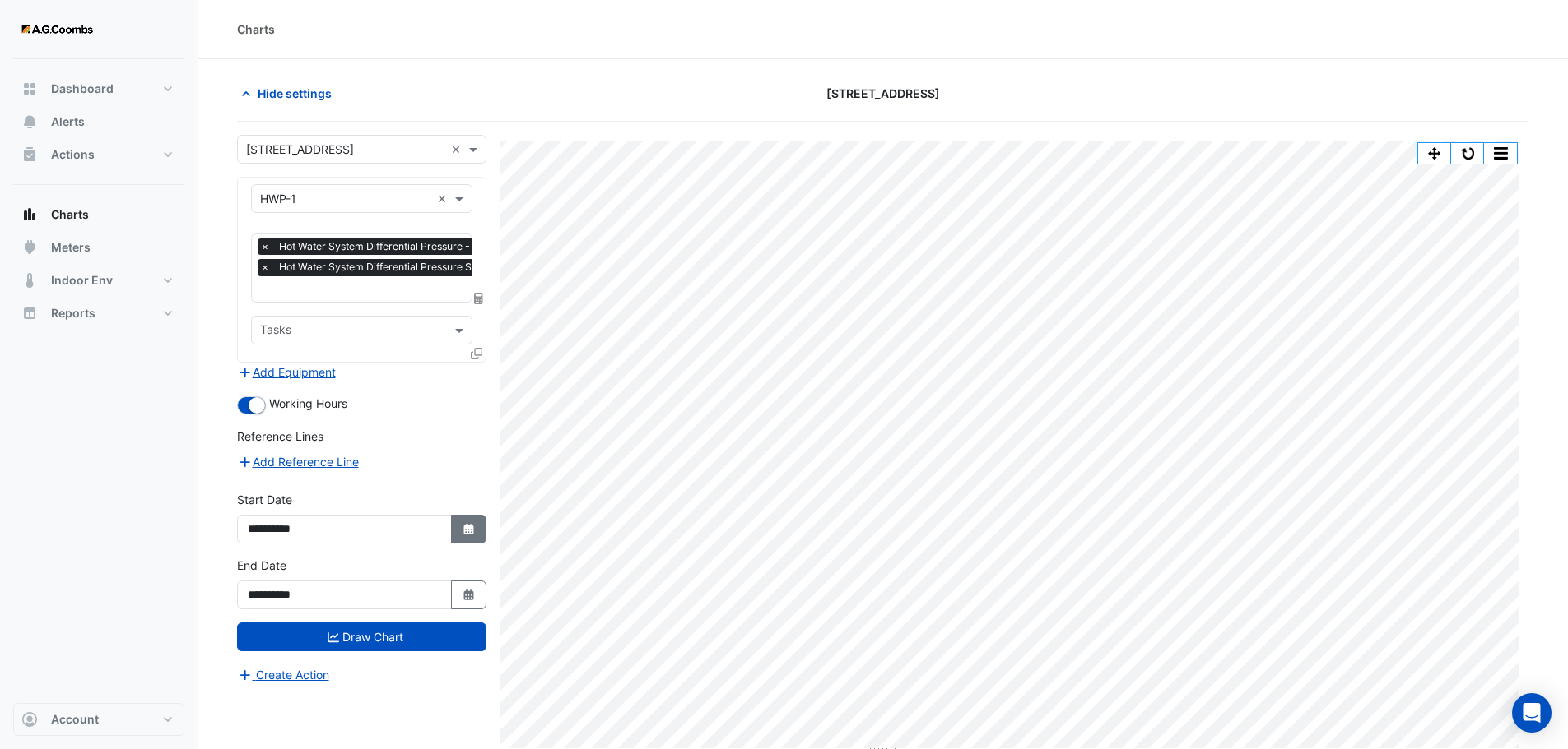
click at [475, 524] on icon "Select Date" at bounding box center [468, 530] width 14 height 12
select select "*"
select select "****"
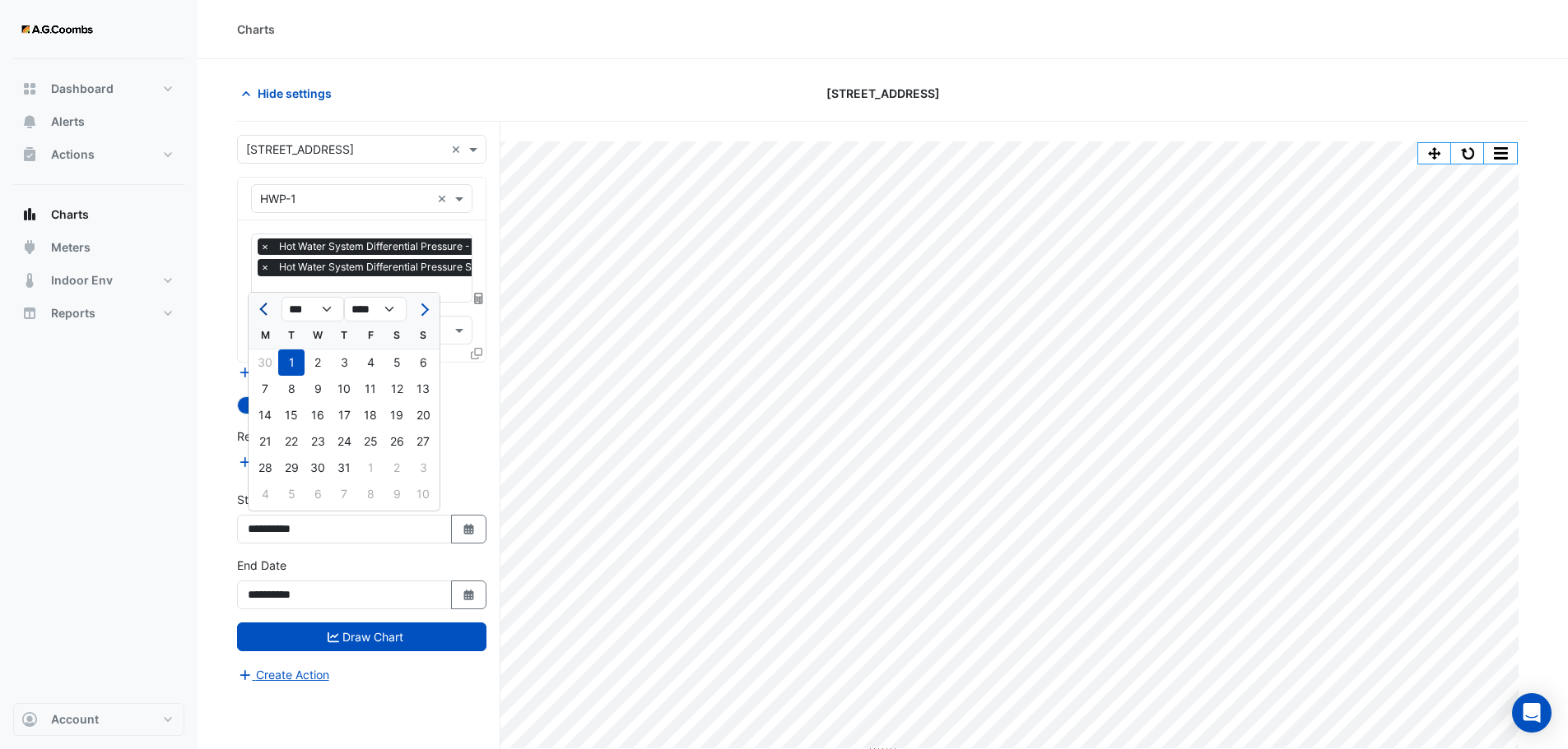
click at [265, 310] on span "Previous month" at bounding box center [265, 309] width 13 height 13
click at [254, 316] on div at bounding box center [265, 309] width 33 height 26
click at [266, 310] on span "Previous month" at bounding box center [265, 309] width 13 height 13
select select "*"
click at [338, 360] on div "1" at bounding box center [344, 362] width 26 height 26
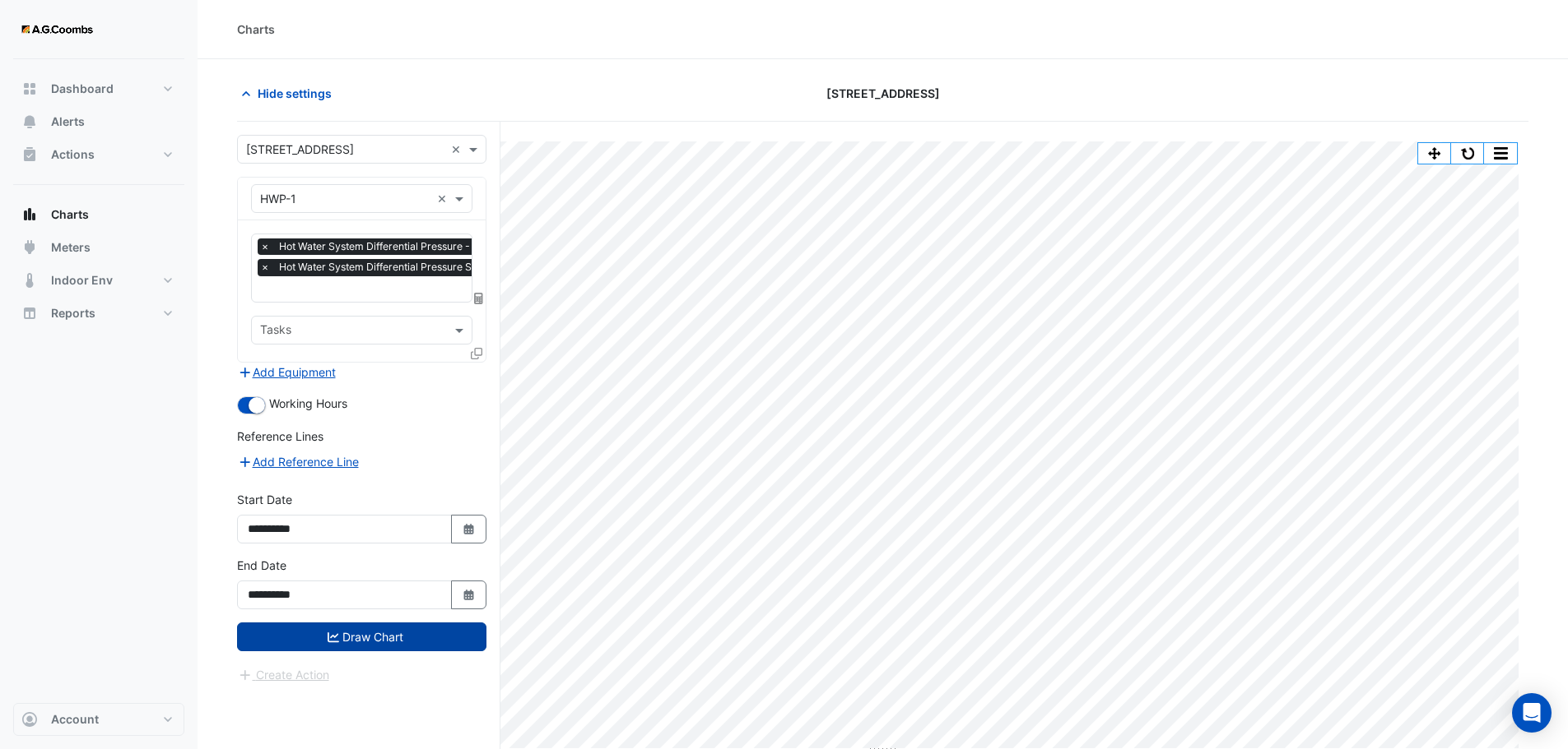
click at [354, 632] on button "Draw Chart" at bounding box center [361, 637] width 249 height 29
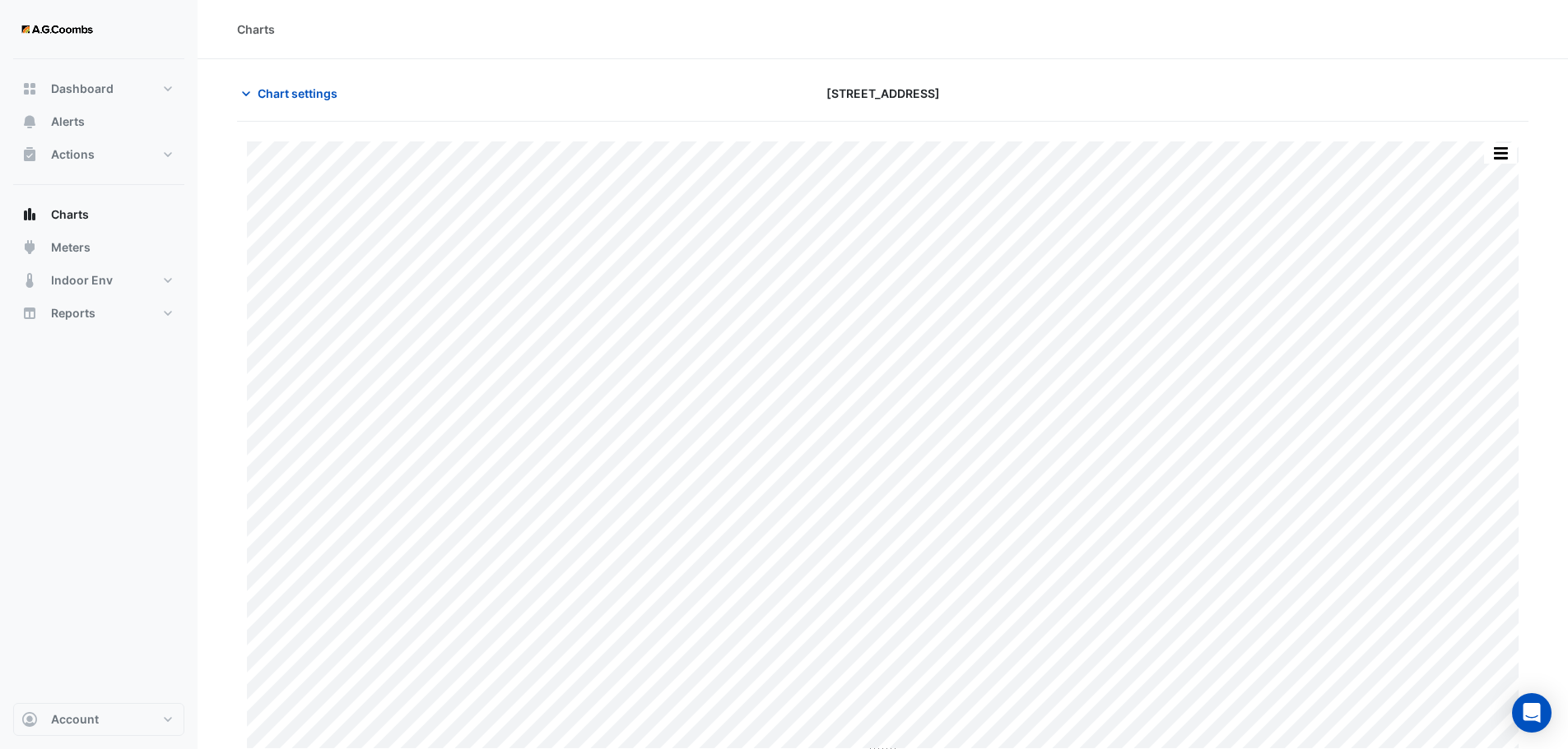
type input "**********"
click at [1497, 163] on button "button" at bounding box center [1500, 153] width 33 height 20
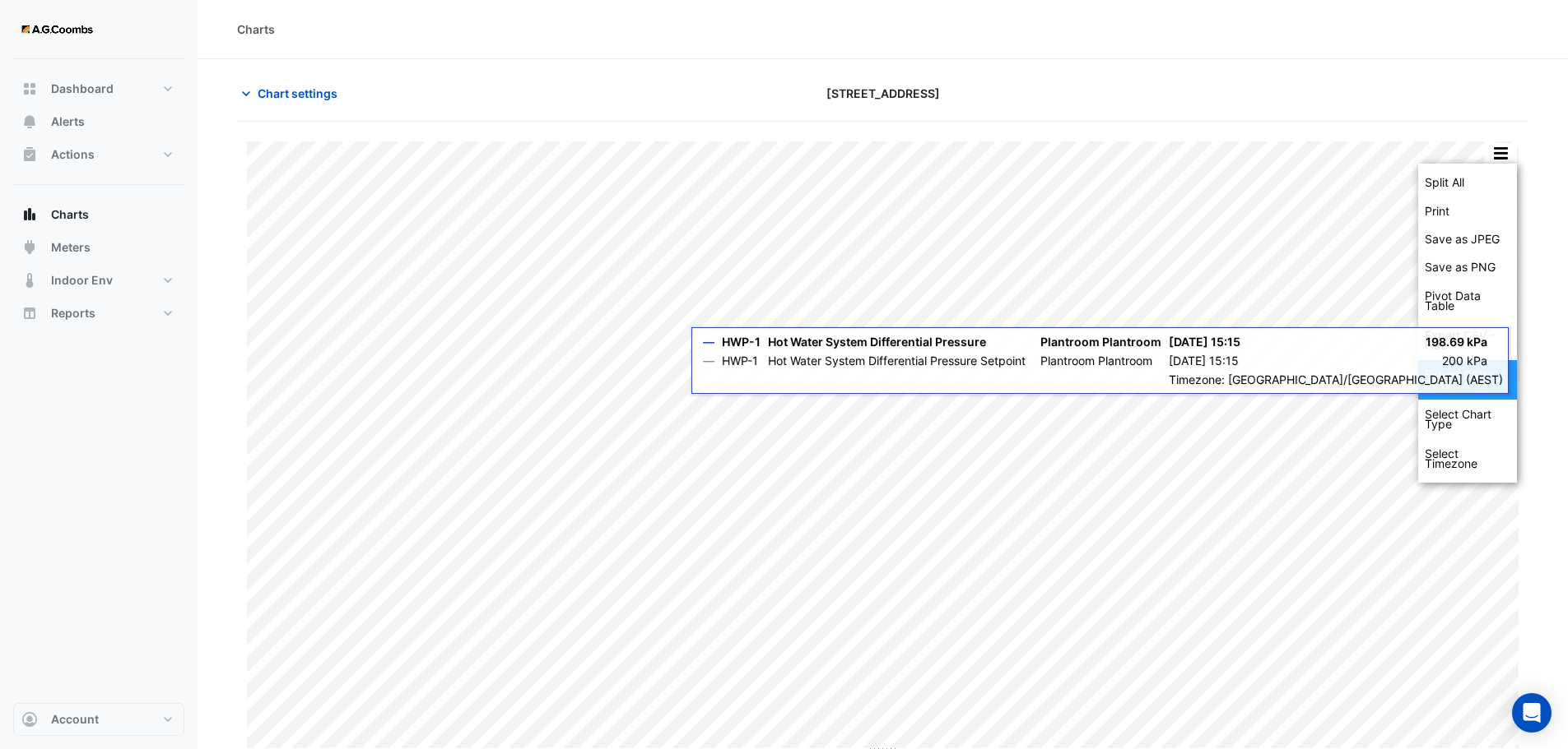
click at [1487, 377] on div "Export CSV - Pivot" at bounding box center [1467, 379] width 98 height 40
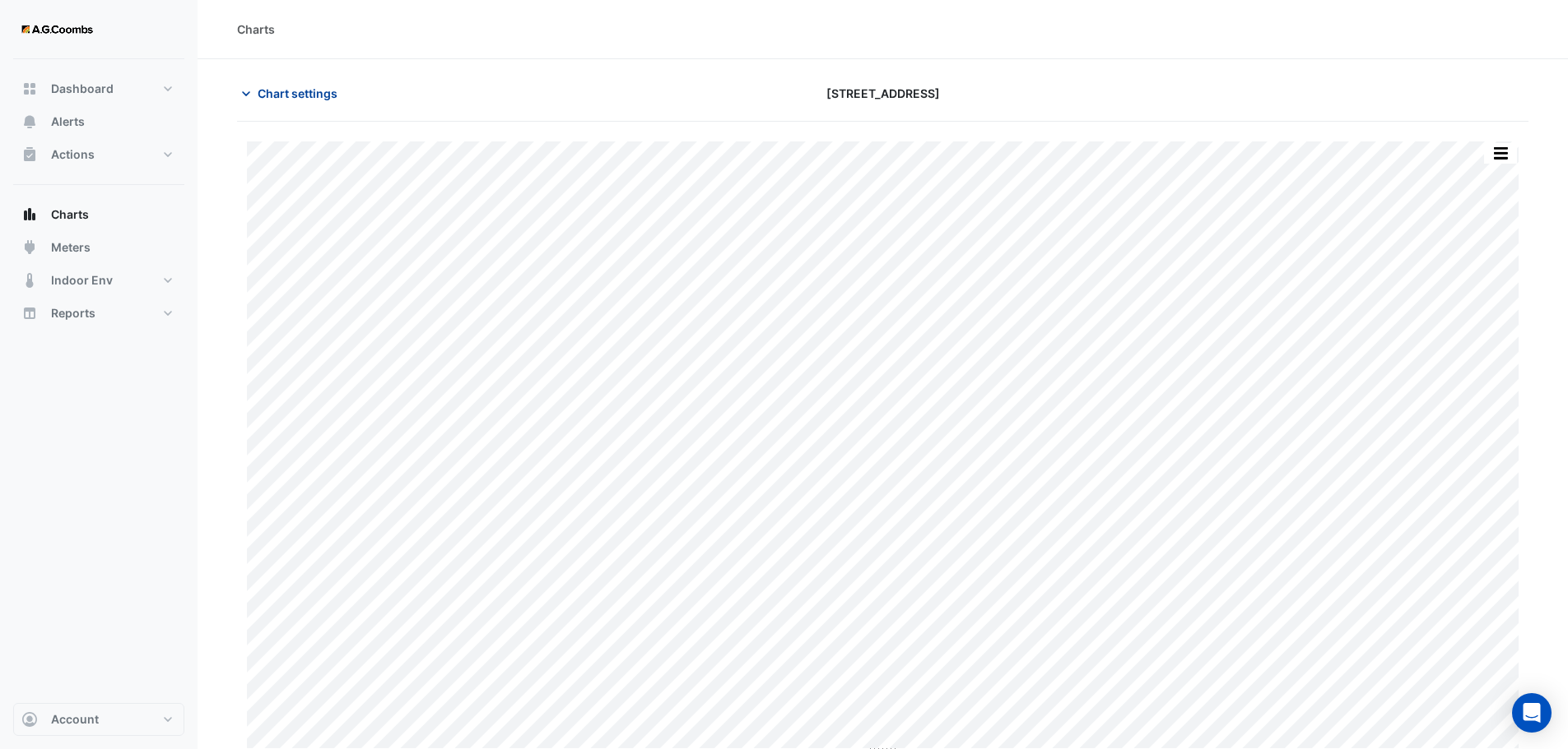
click at [324, 90] on span "Chart settings" at bounding box center [297, 94] width 80 height 17
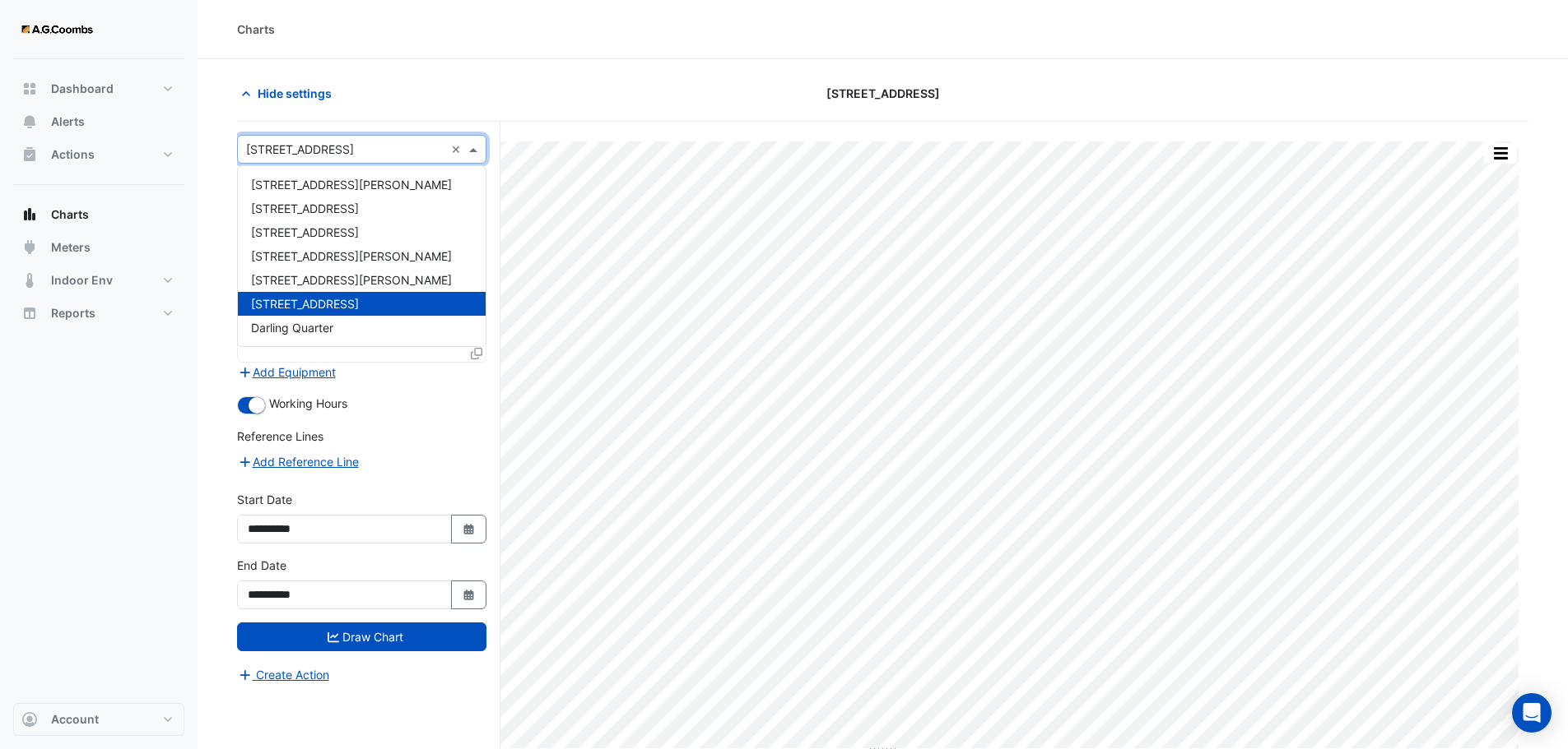
click at [407, 148] on input "text" at bounding box center [345, 151] width 198 height 17
click at [221, 292] on section "Hide settings [STREET_ADDRESS] Split All Print Save as JPEG Save as PNG Pivot D…" at bounding box center [882, 435] width 1370 height 753
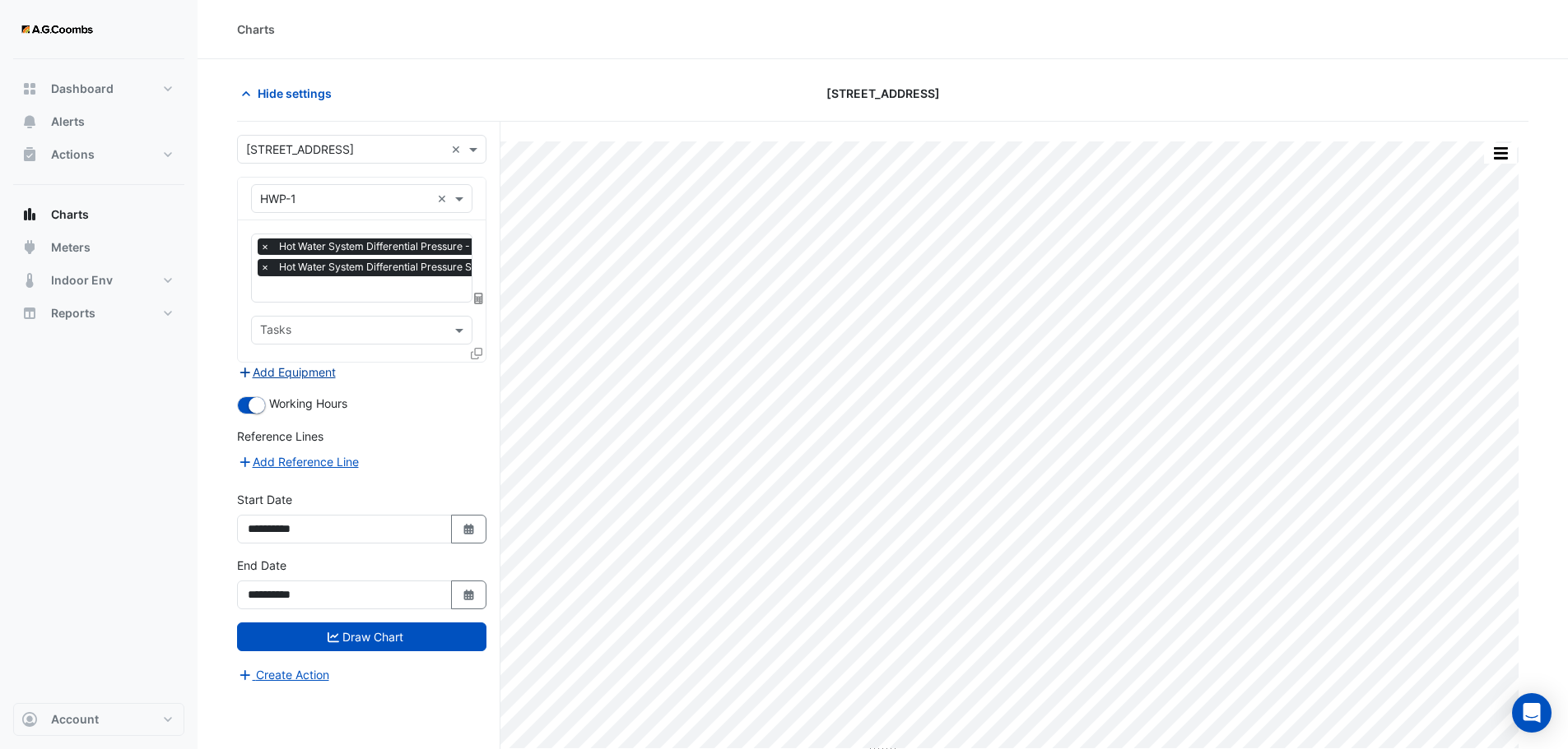
click at [294, 377] on button "Add Equipment" at bounding box center [286, 373] width 99 height 19
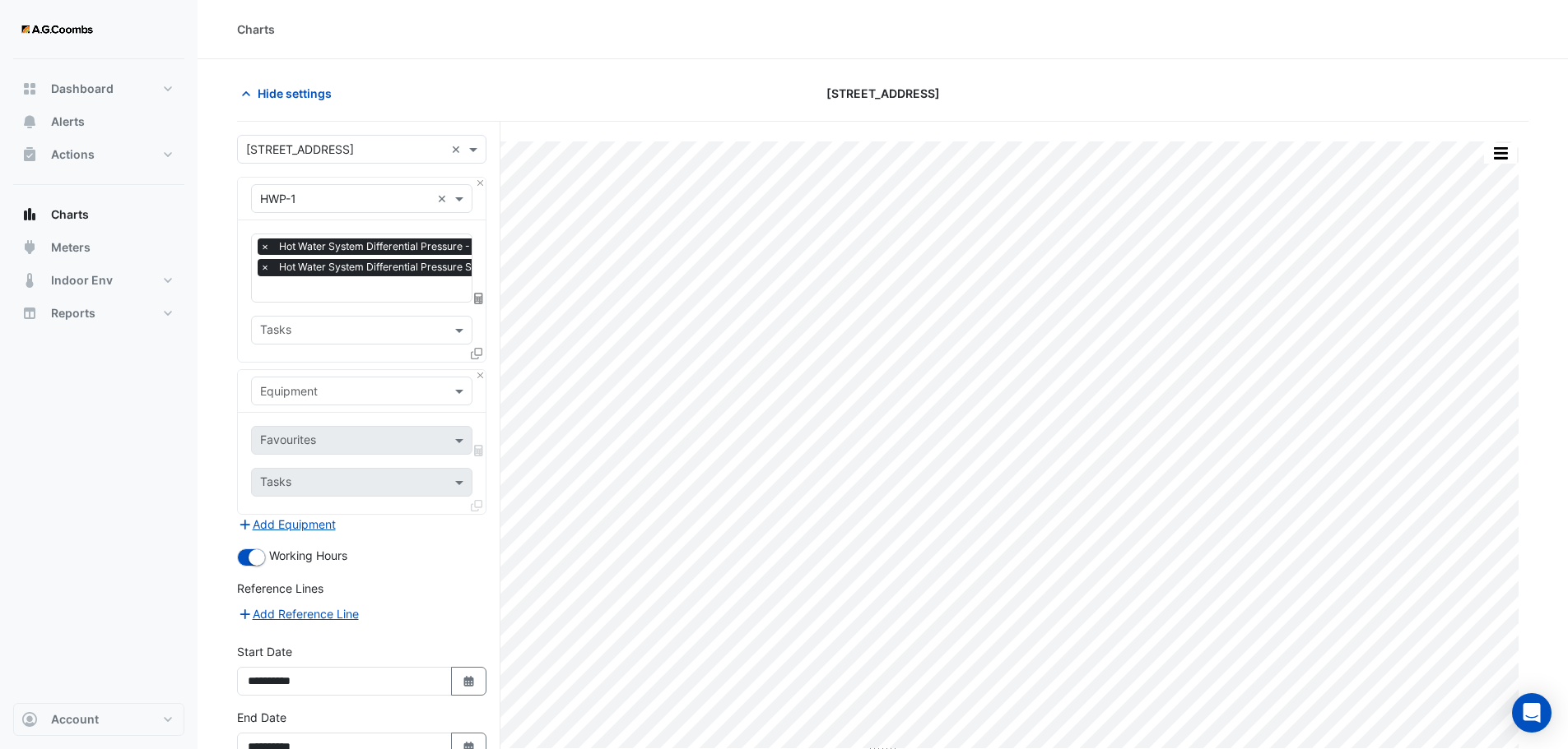
click at [304, 389] on input "text" at bounding box center [345, 392] width 170 height 17
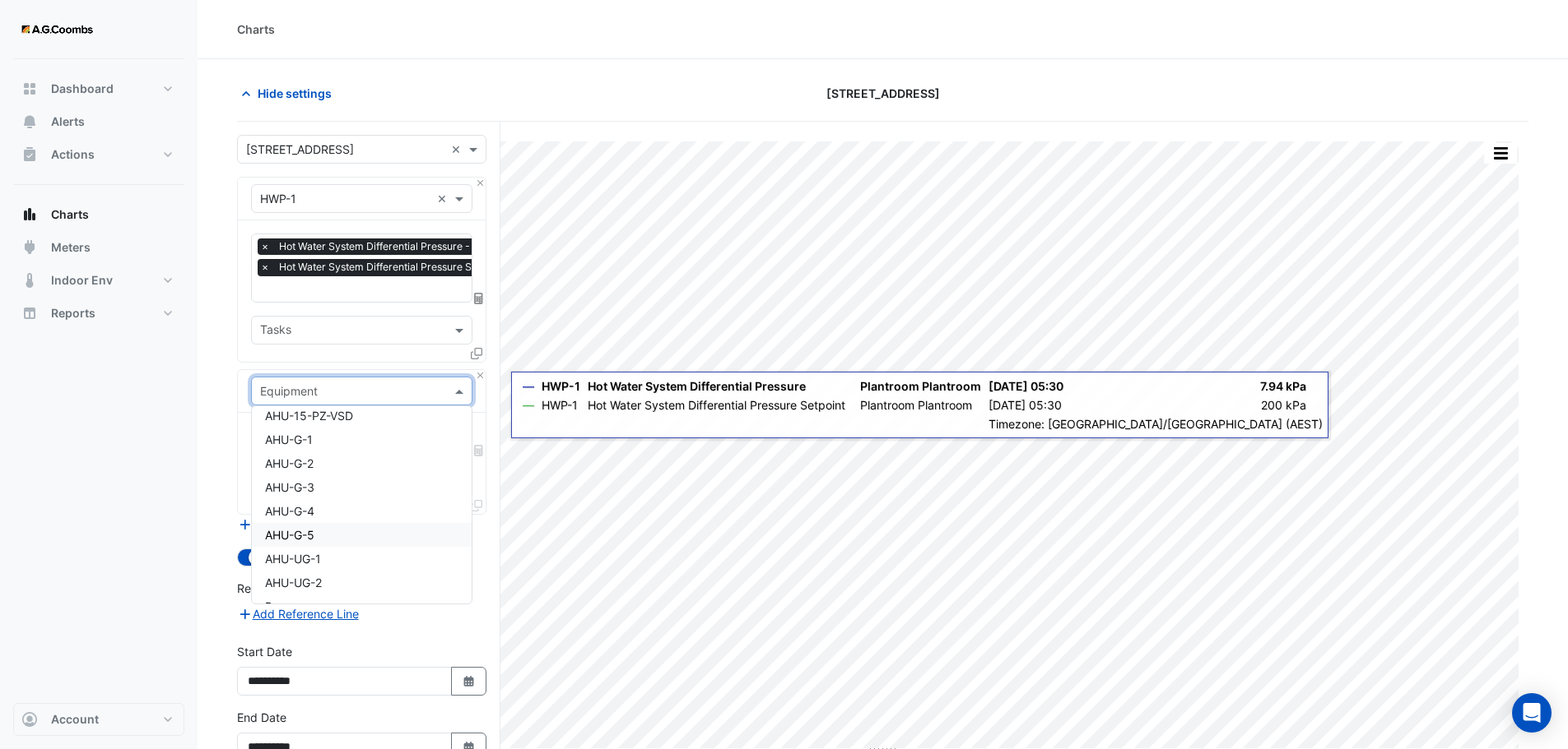
scroll to position [1417, 0]
click at [293, 558] on span "AHU-UG-1" at bounding box center [293, 558] width 56 height 14
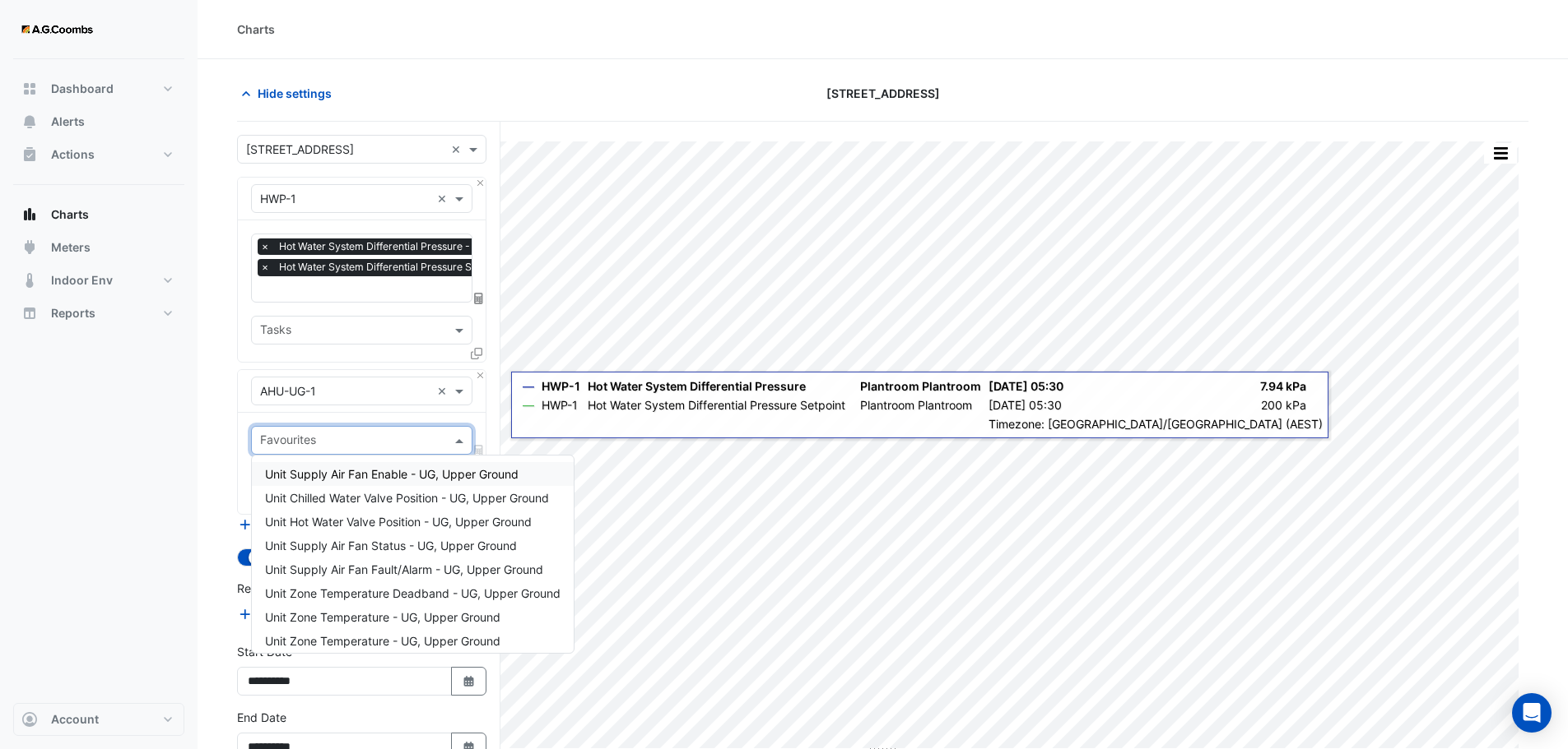
click at [278, 439] on input "text" at bounding box center [351, 442] width 184 height 17
click at [336, 525] on span "Unit Hot Water Valve Position - UG, Upper Ground" at bounding box center [398, 522] width 266 height 14
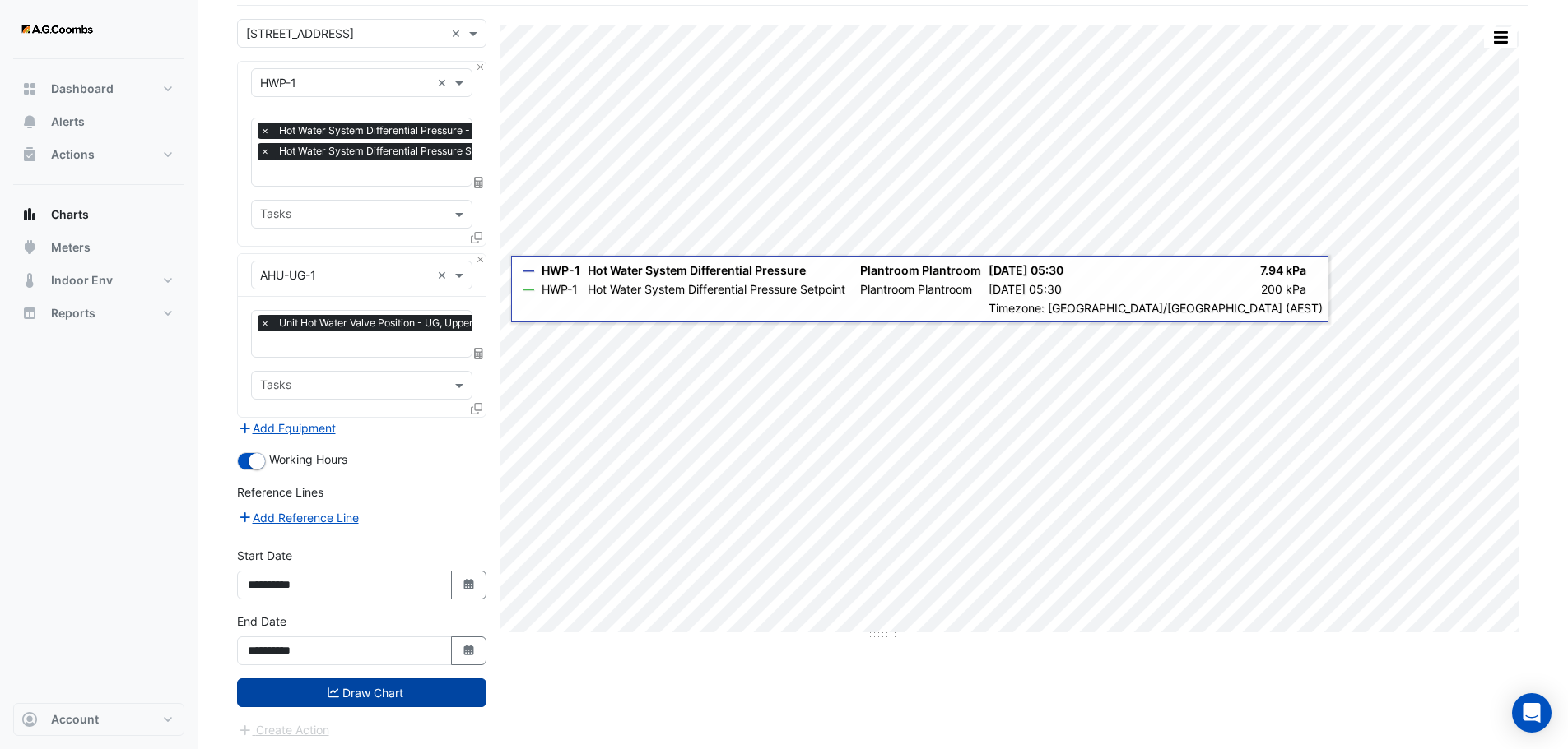
click at [354, 687] on button "Draw Chart" at bounding box center [361, 693] width 249 height 29
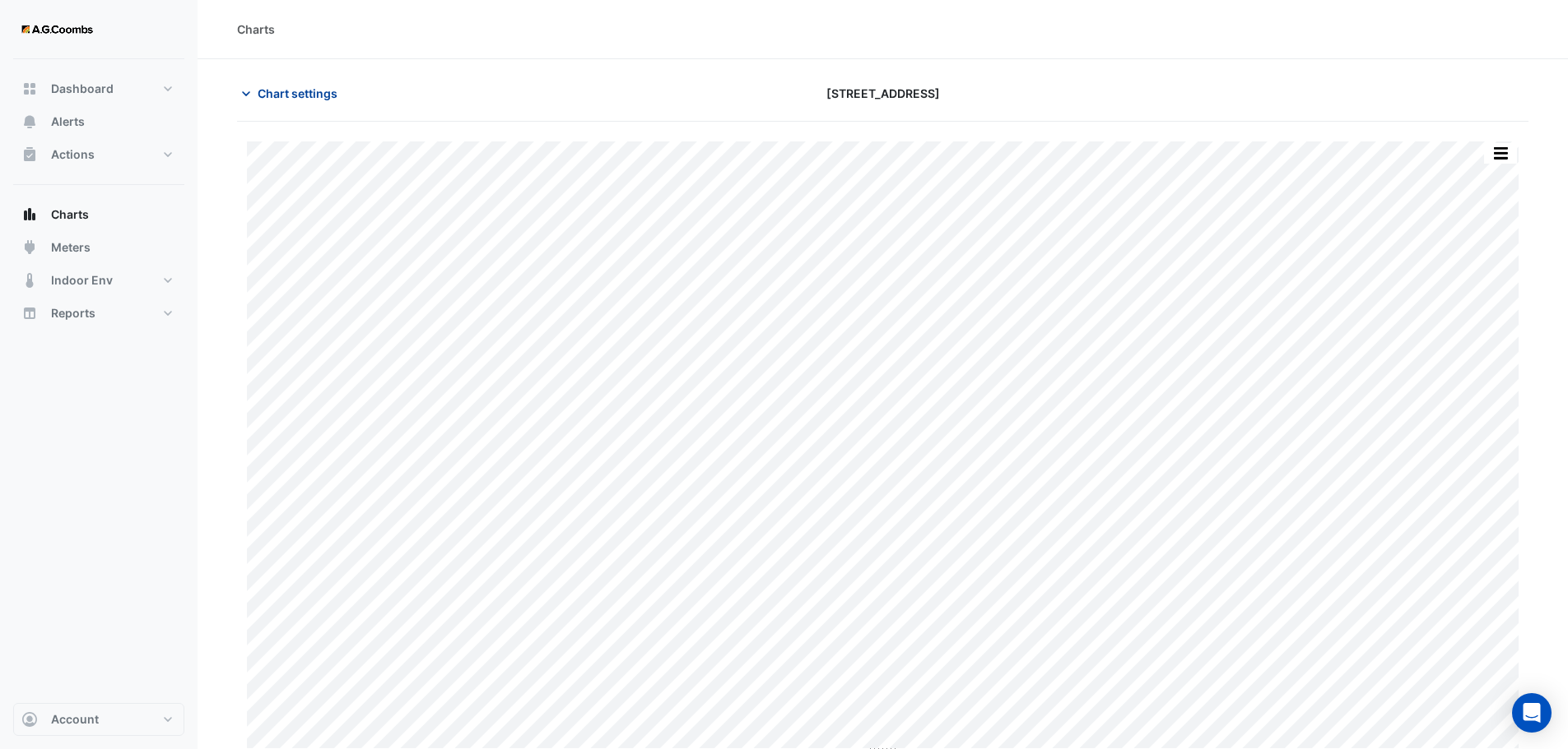
click at [262, 90] on span "Chart settings" at bounding box center [297, 94] width 80 height 17
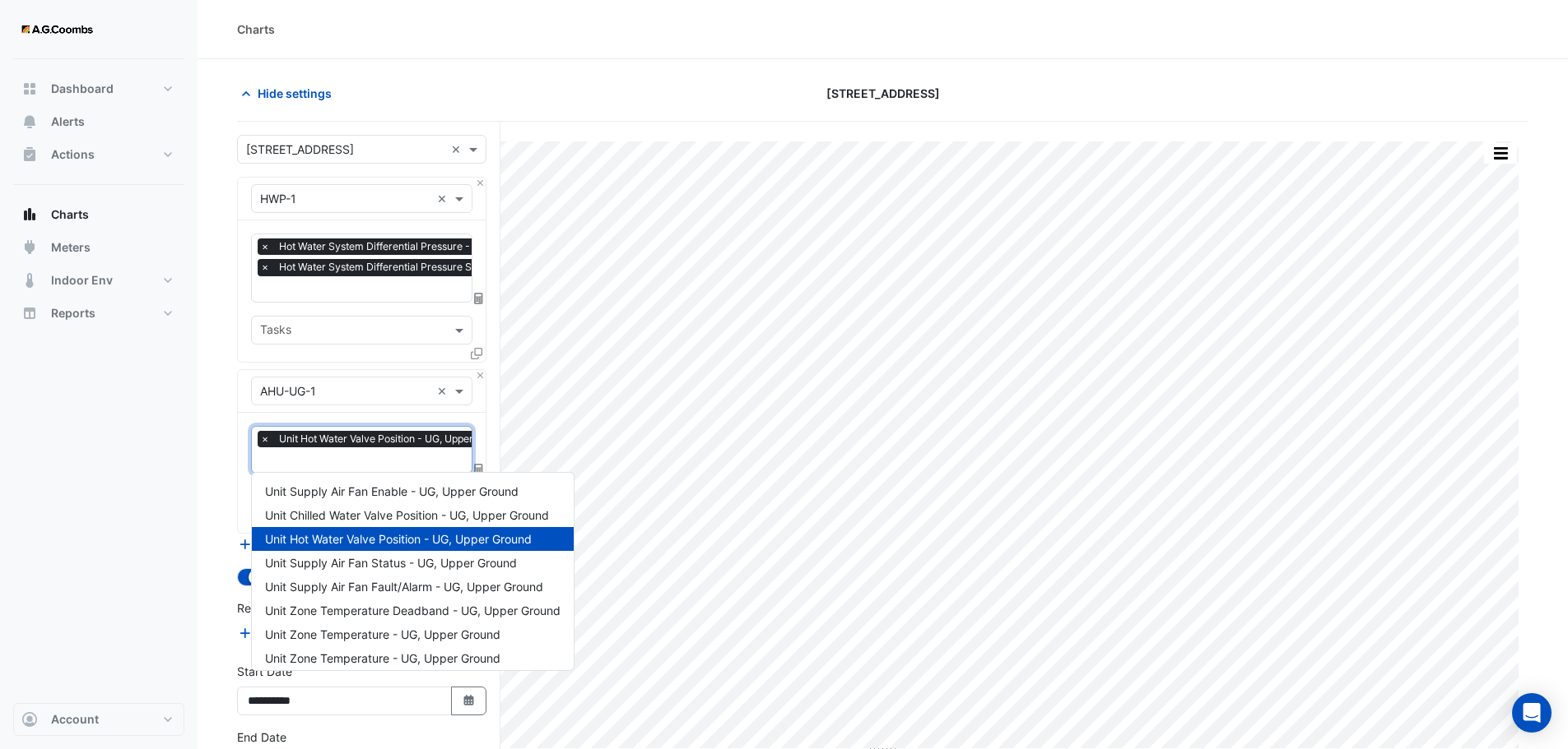
scroll to position [0, 9]
click at [342, 455] on input "text" at bounding box center [381, 462] width 259 height 17
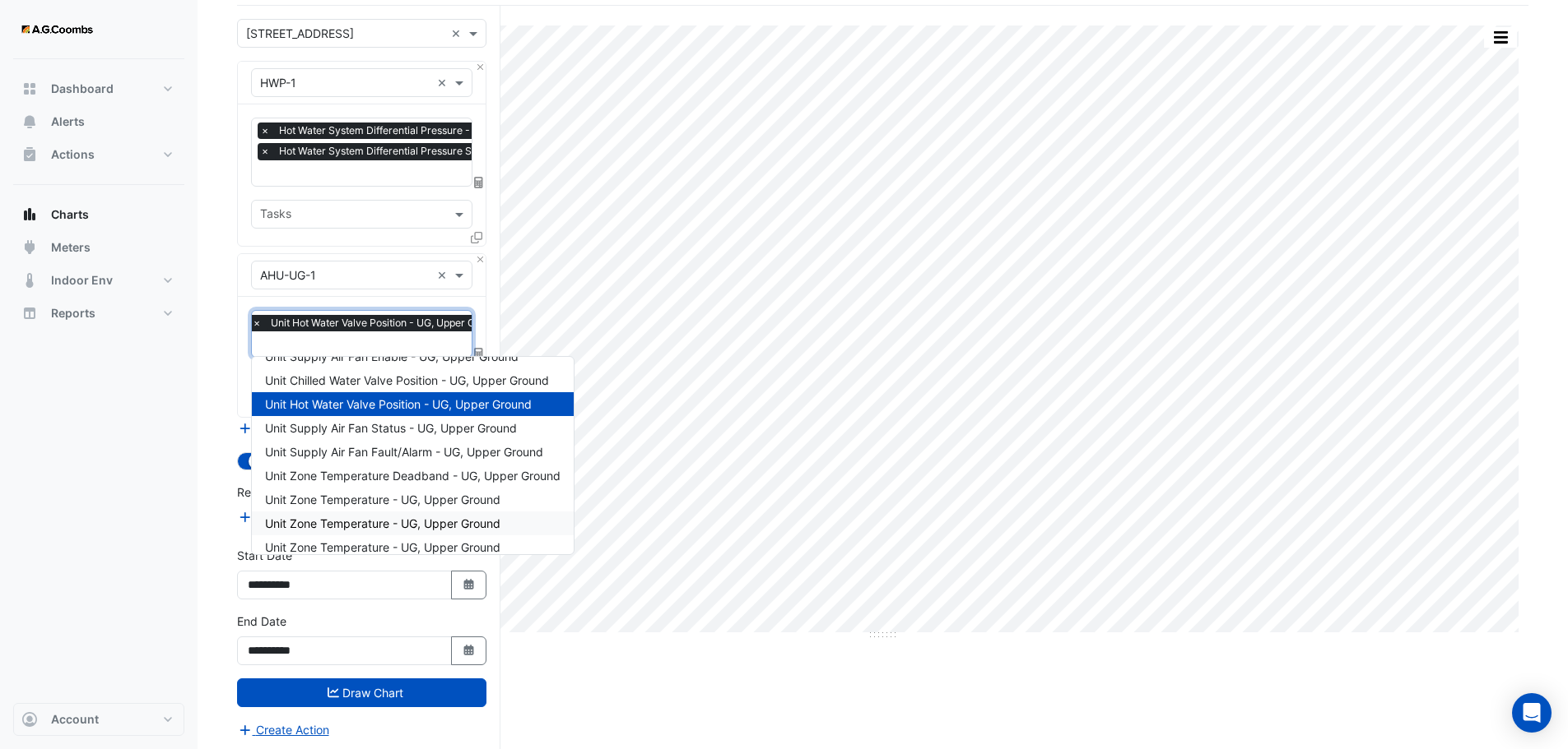
scroll to position [0, 0]
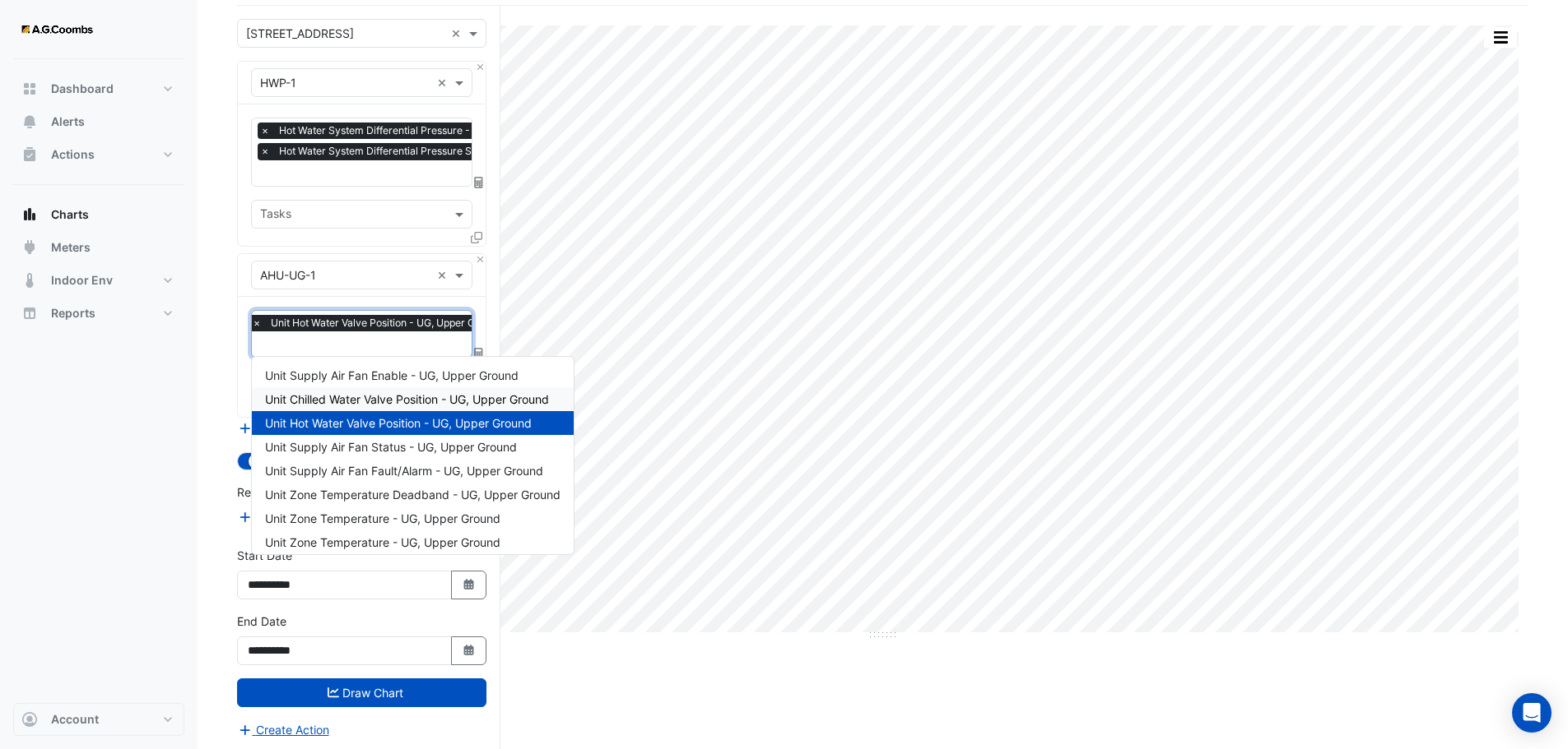
click at [212, 383] on section "Hide settings [STREET_ADDRESS] Split by Equip Split by Unit Split All Print Sav…" at bounding box center [882, 347] width 1370 height 810
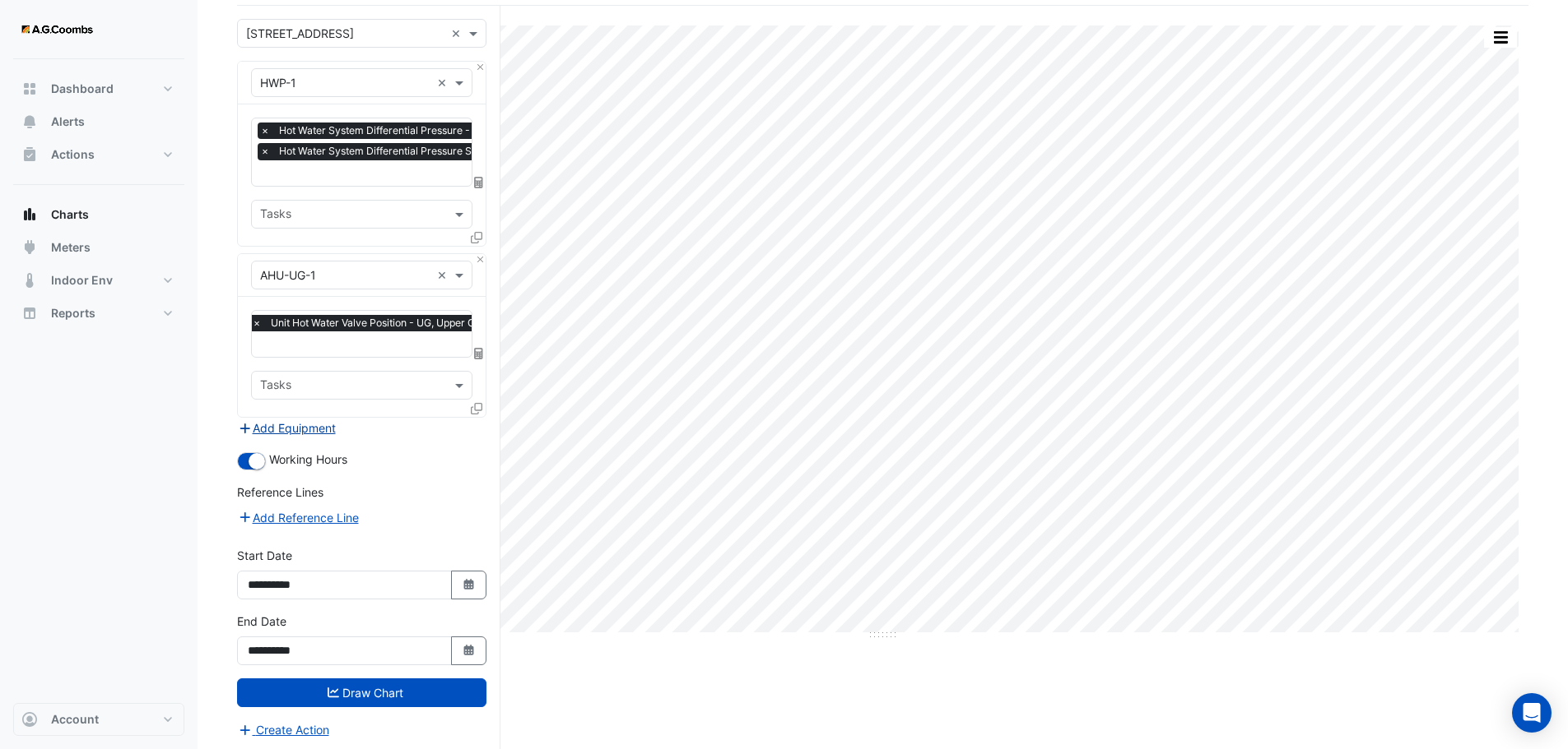
click at [277, 428] on button "Add Equipment" at bounding box center [286, 429] width 99 height 19
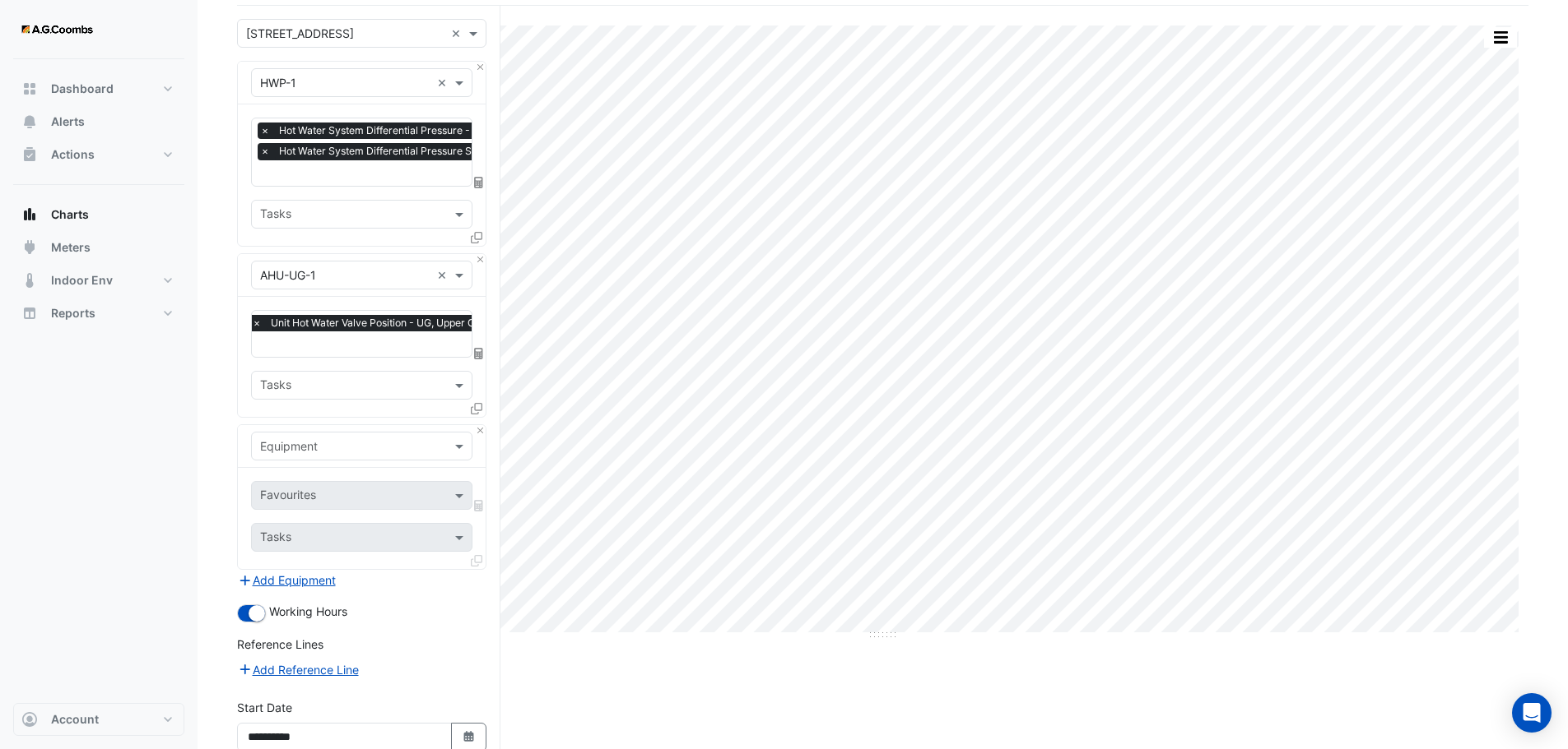
click at [284, 443] on input "text" at bounding box center [345, 447] width 170 height 17
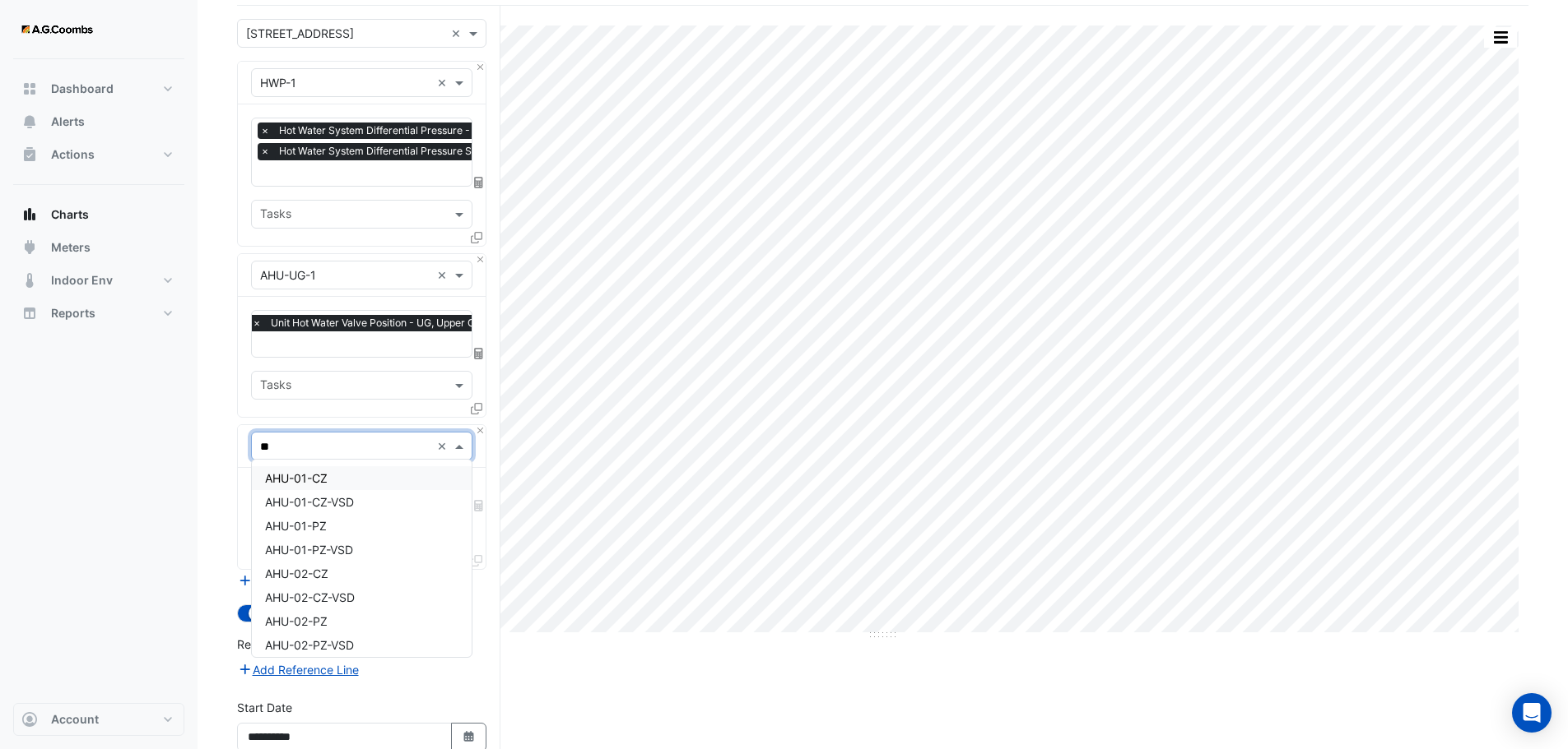
type input "***"
click at [315, 638] on span "AHU-UG-2" at bounding box center [293, 639] width 57 height 14
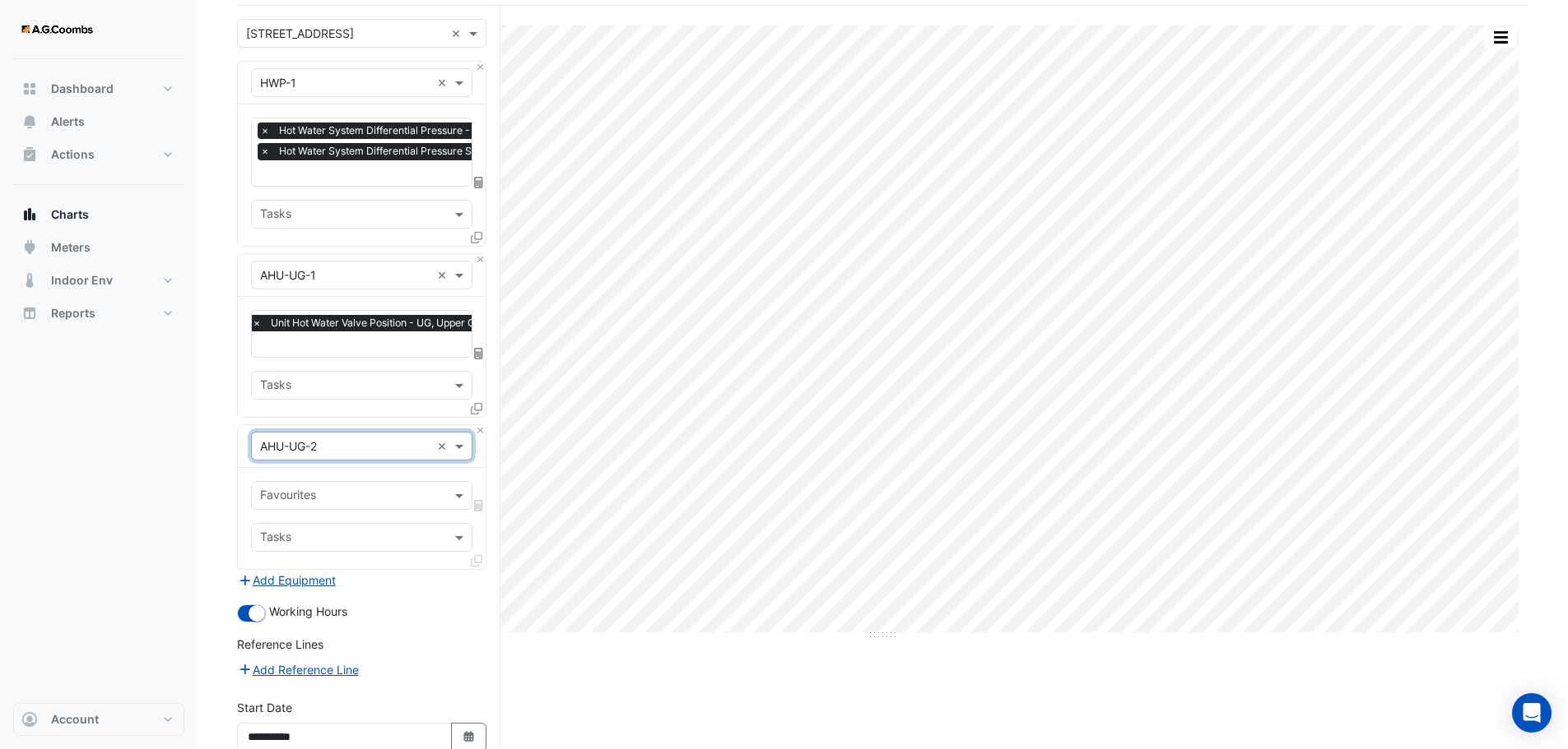
click at [339, 501] on input "text" at bounding box center [351, 497] width 184 height 17
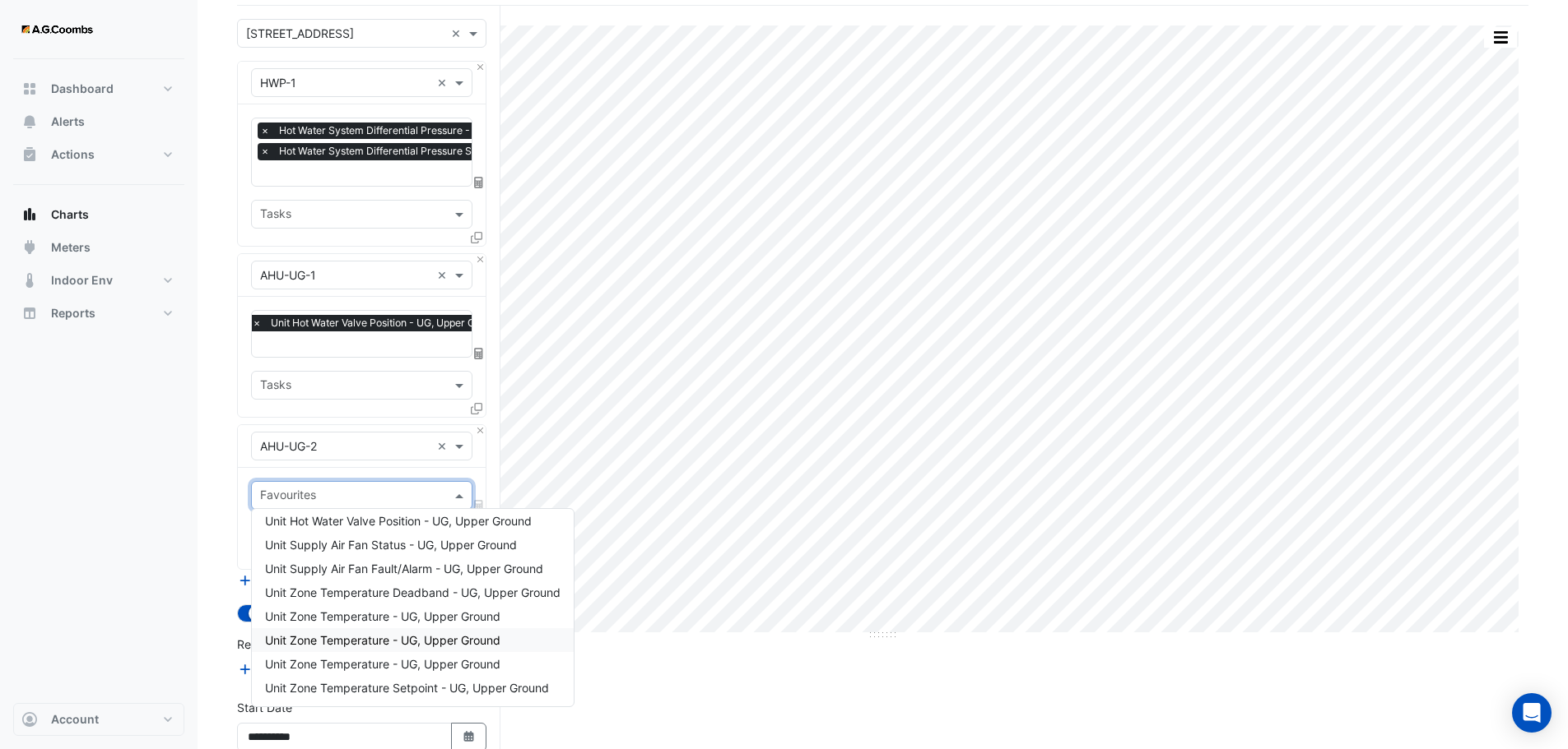
scroll to position [0, 0]
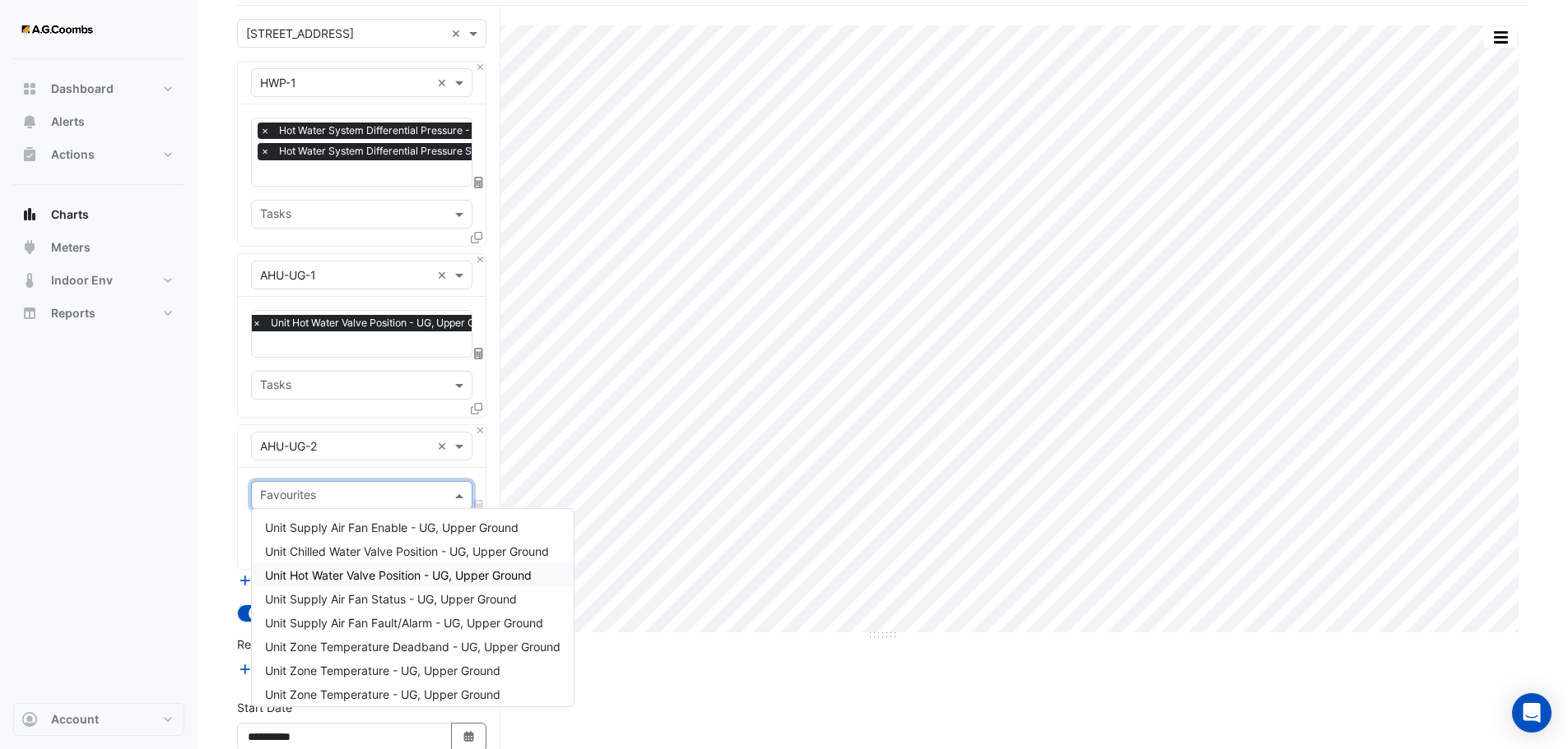
click at [350, 581] on span "Unit Hot Water Valve Position - UG, Upper Ground" at bounding box center [398, 575] width 266 height 14
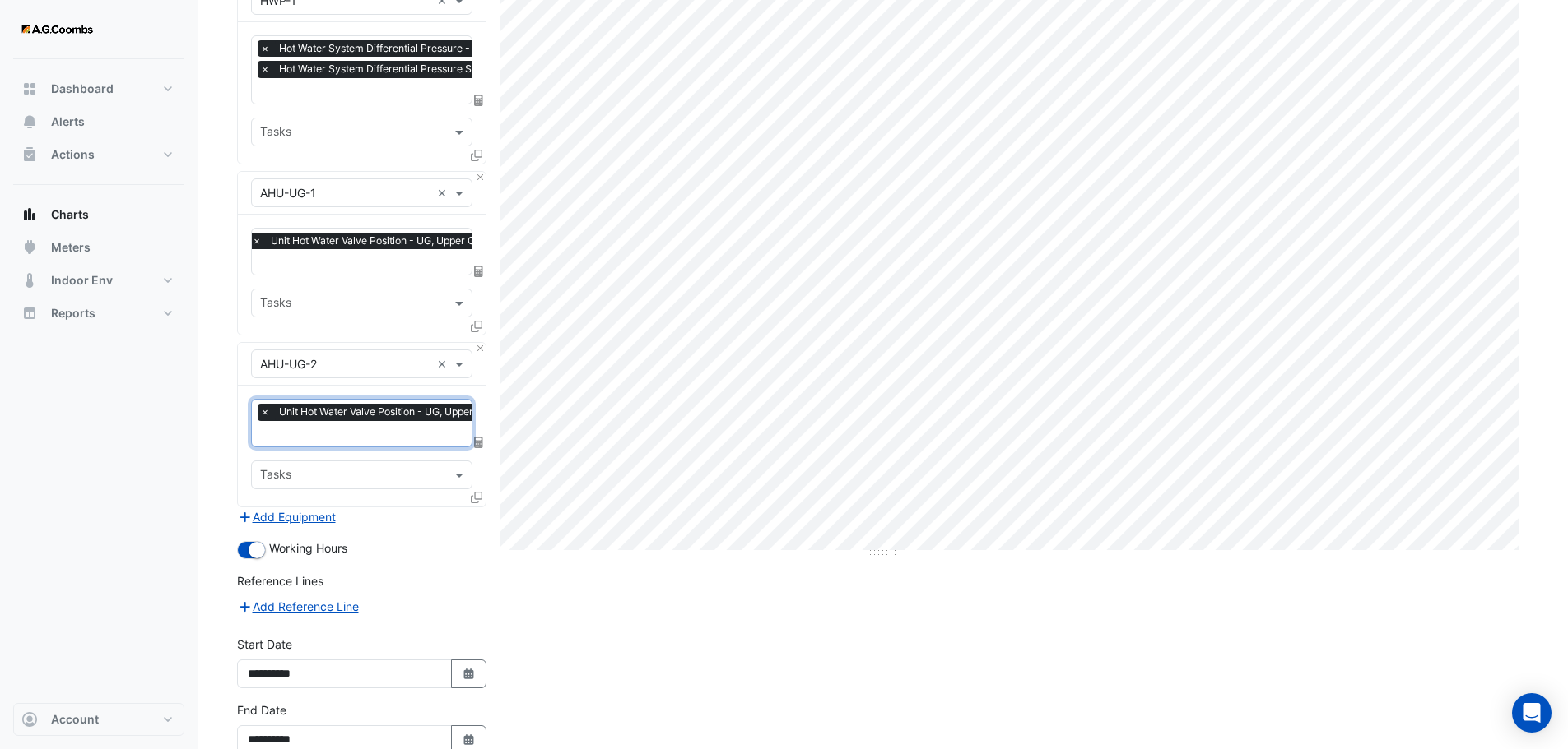
scroll to position [287, 0]
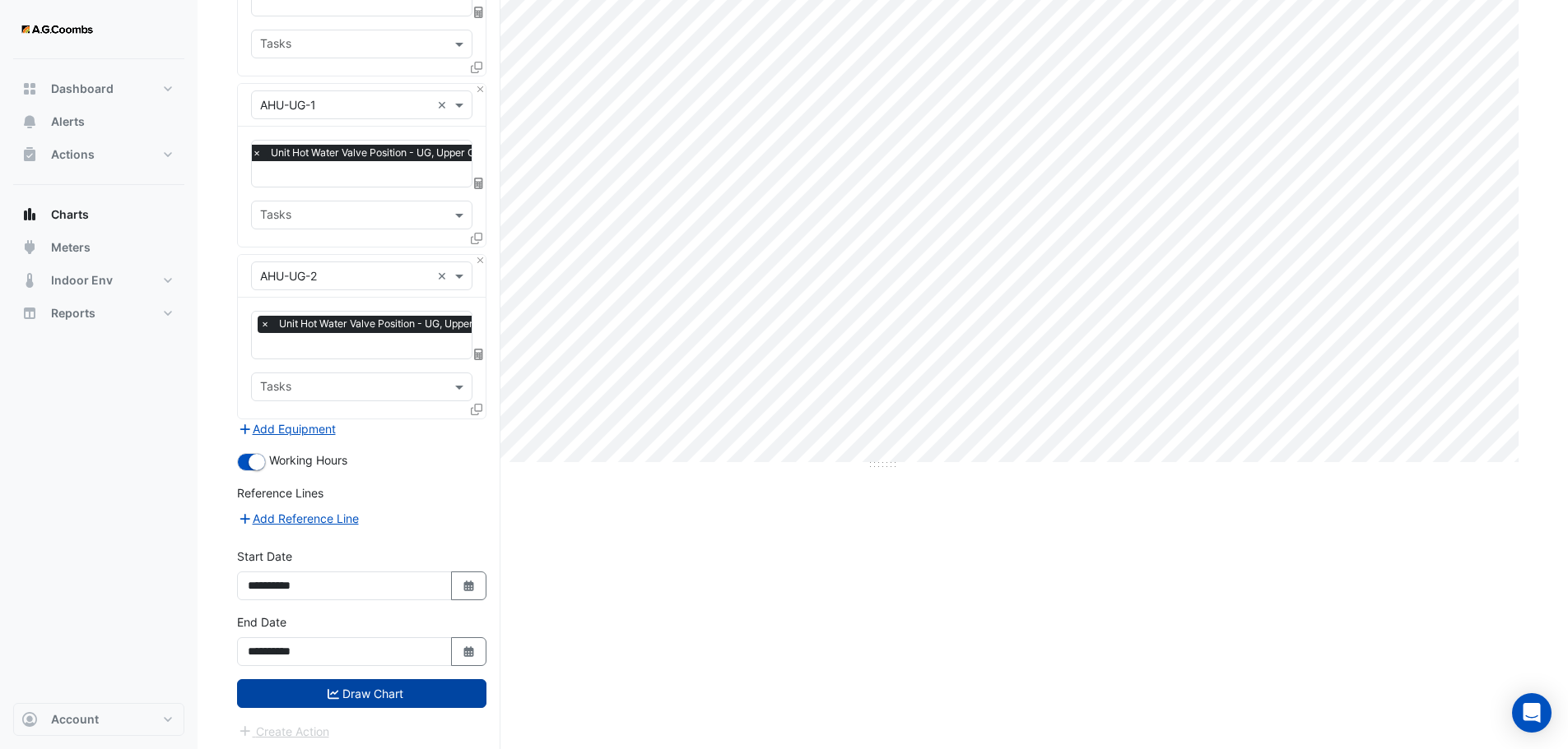
click at [320, 688] on button "Draw Chart" at bounding box center [361, 694] width 249 height 29
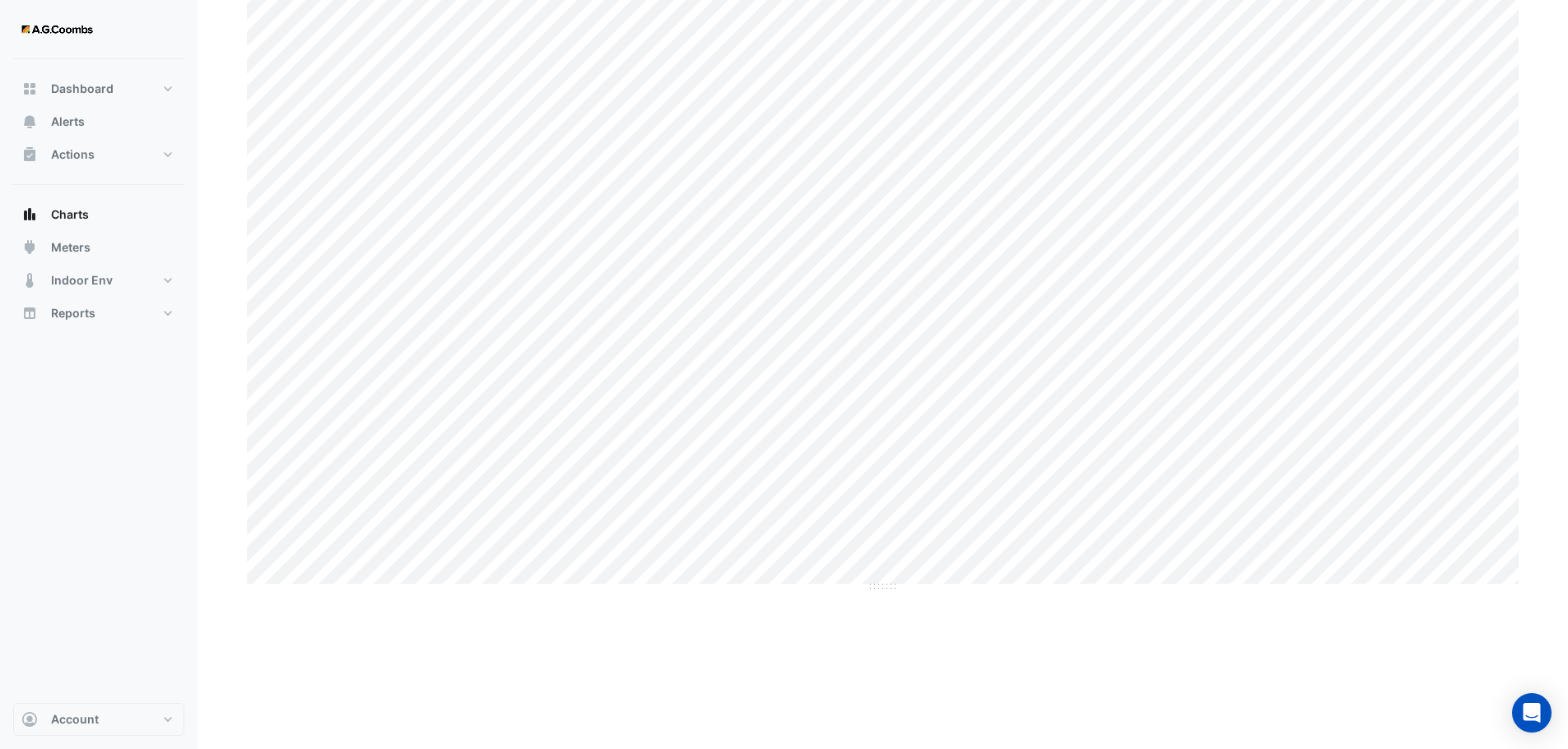
scroll to position [82, 0]
click at [428, 668] on div "Split by Equip Split by Unit Split All Print Save as JPEG Save as PNG Pivot Dat…" at bounding box center [882, 367] width 1272 height 616
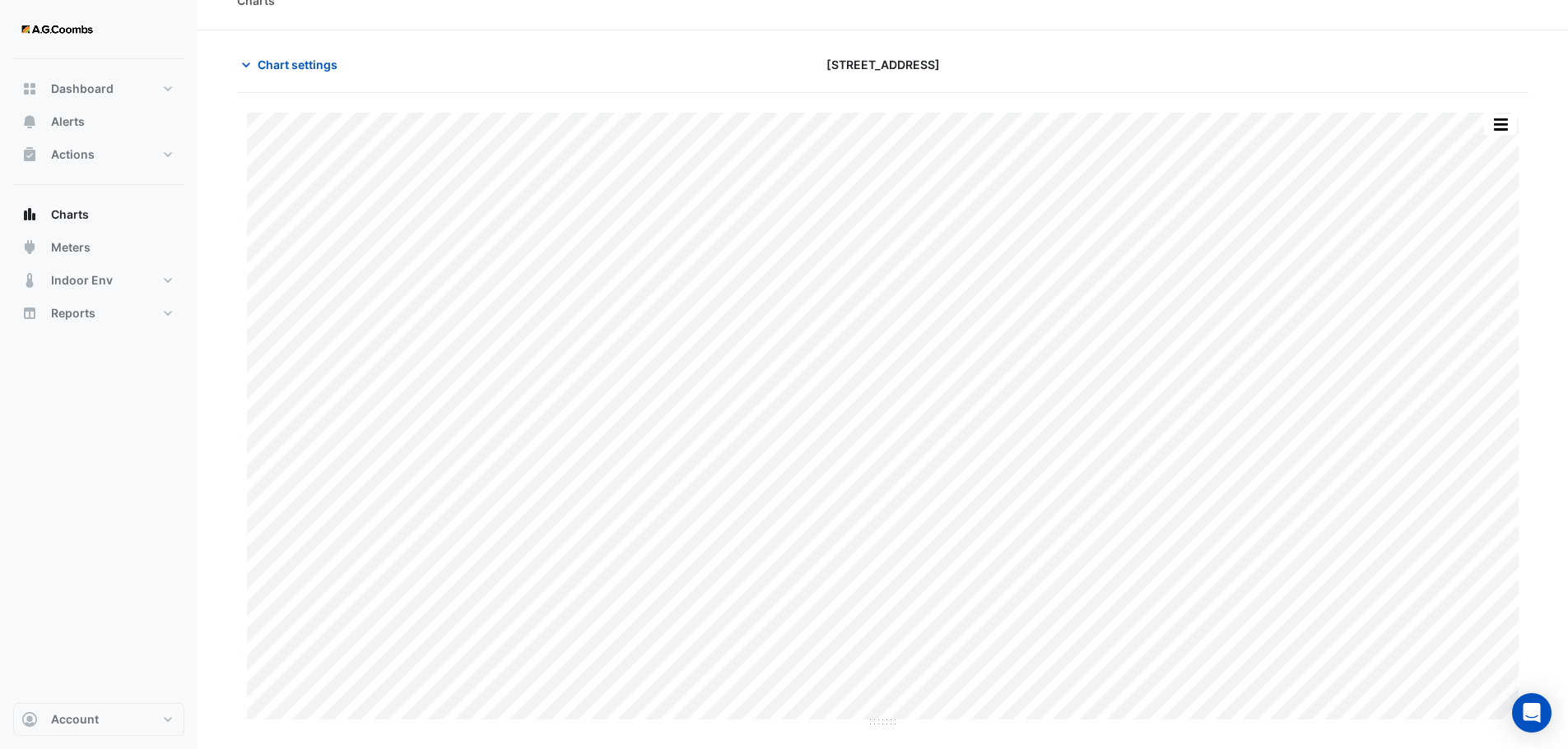
scroll to position [0, 0]
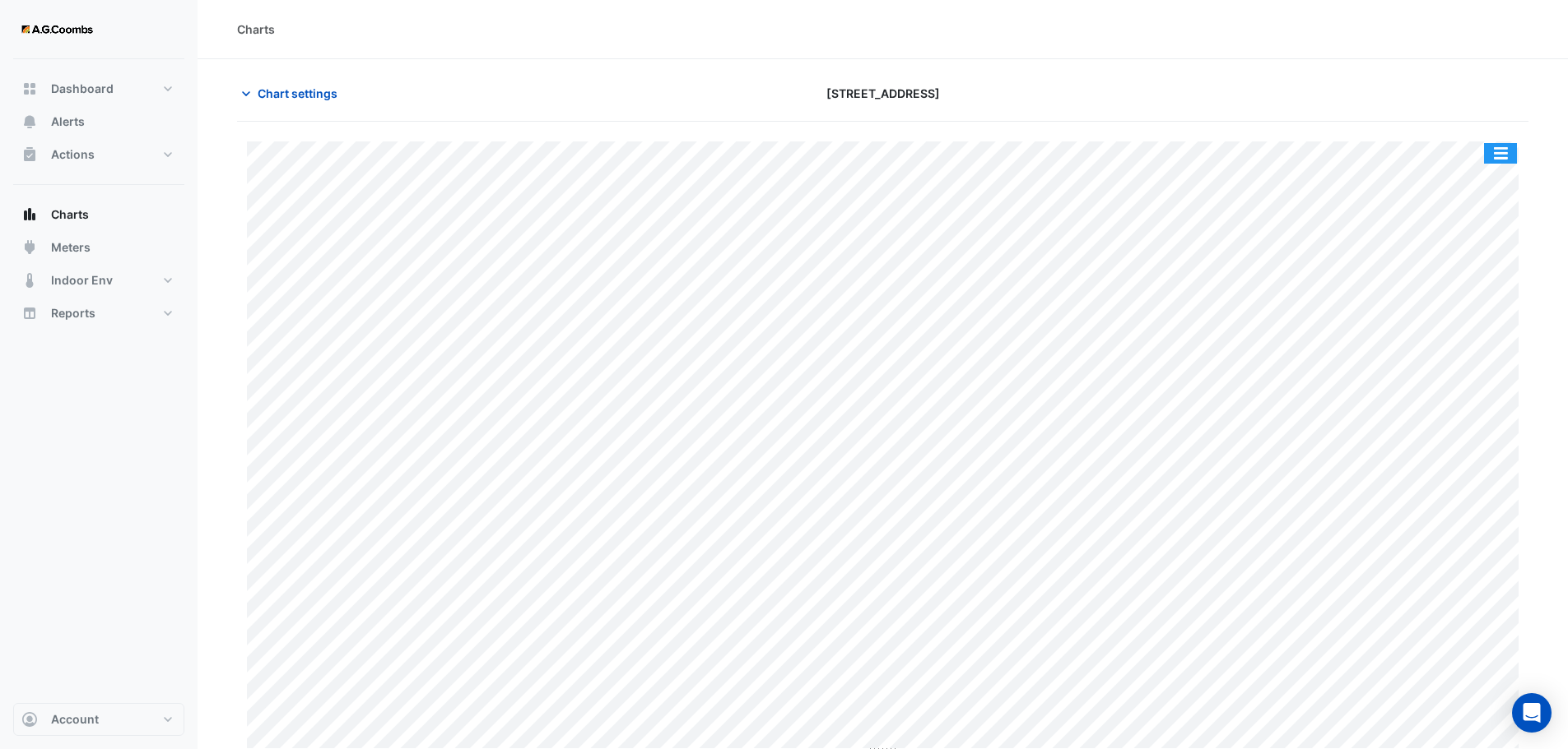
click at [1514, 149] on button "button" at bounding box center [1500, 153] width 33 height 20
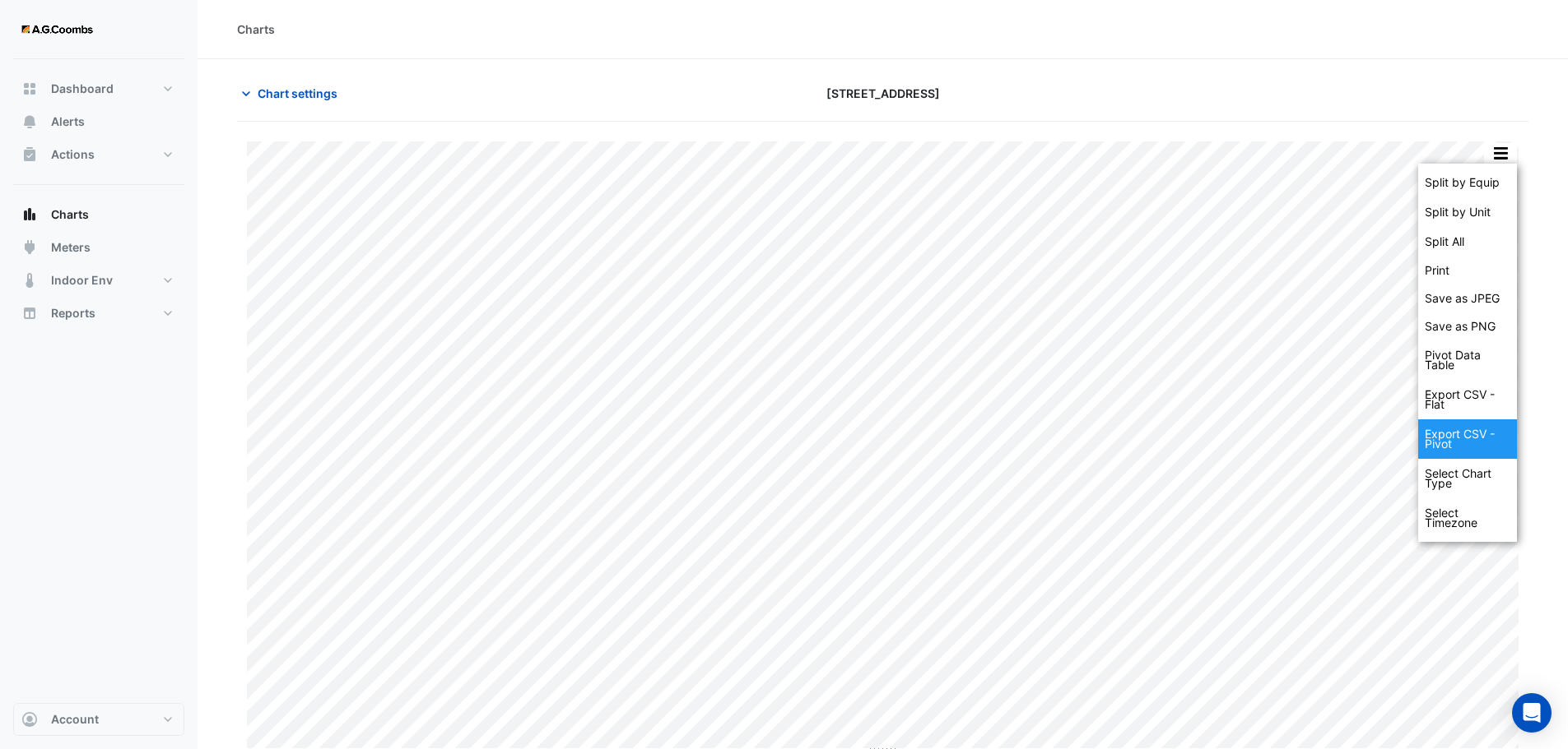
click at [1468, 438] on div "Export CSV - Pivot" at bounding box center [1467, 439] width 98 height 40
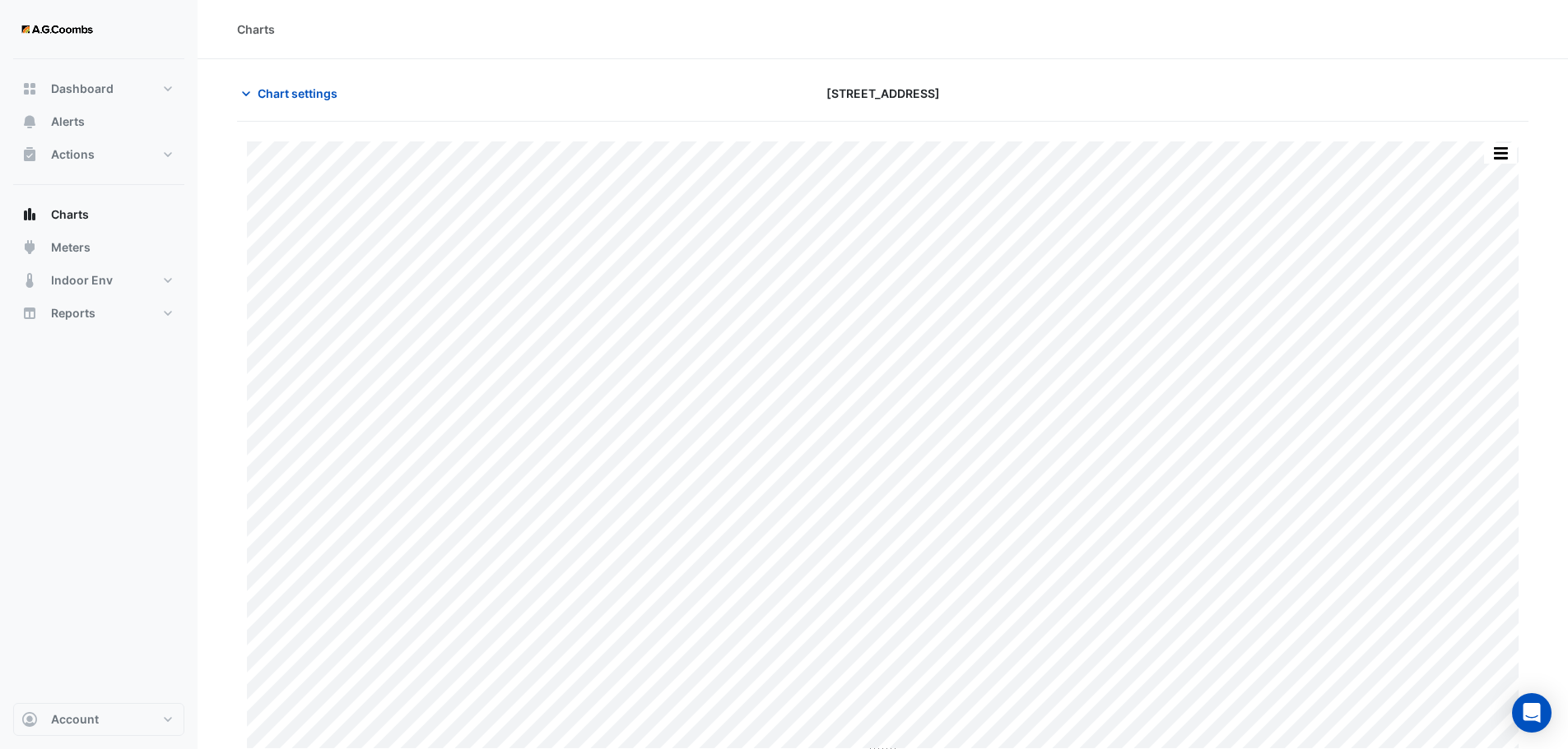
click at [227, 131] on section "Chart settings [STREET_ADDRESS] Split by Equip Split by Unit Split All Print Sa…" at bounding box center [882, 549] width 1370 height 982
click at [242, 94] on icon "button" at bounding box center [245, 94] width 16 height 16
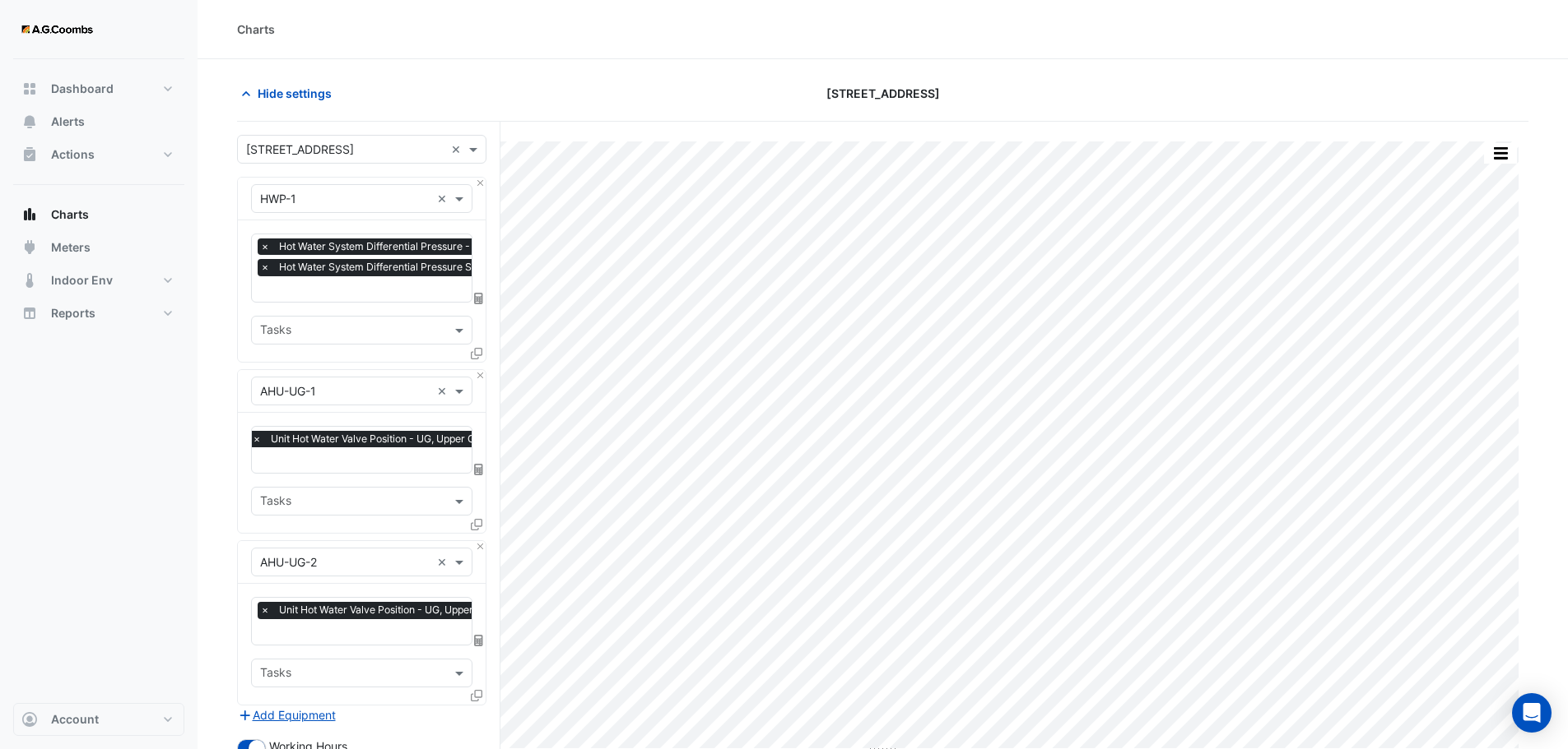
click at [648, 80] on div "Hide settings" at bounding box center [445, 94] width 437 height 29
